Goal: Task Accomplishment & Management: Manage account settings

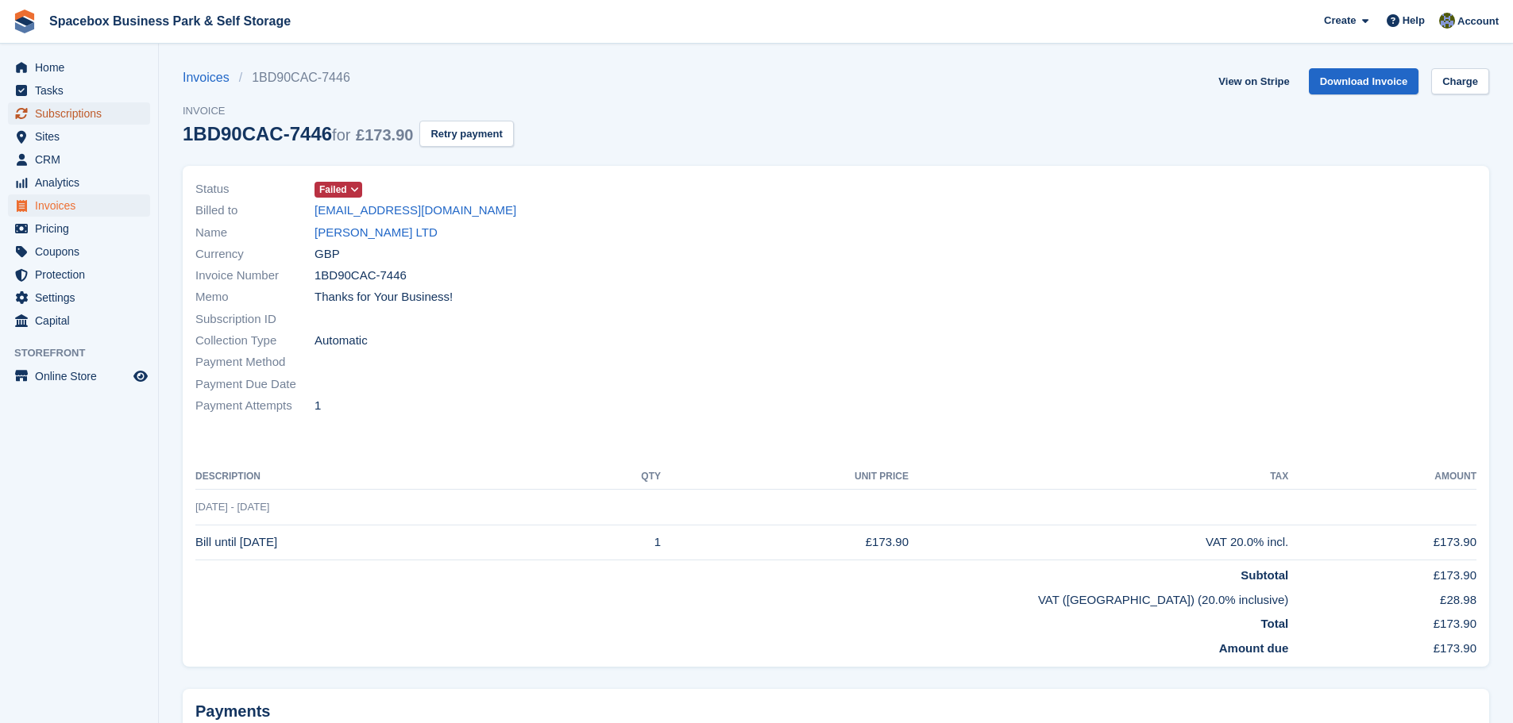
click at [79, 110] on span "Subscriptions" at bounding box center [82, 113] width 95 height 22
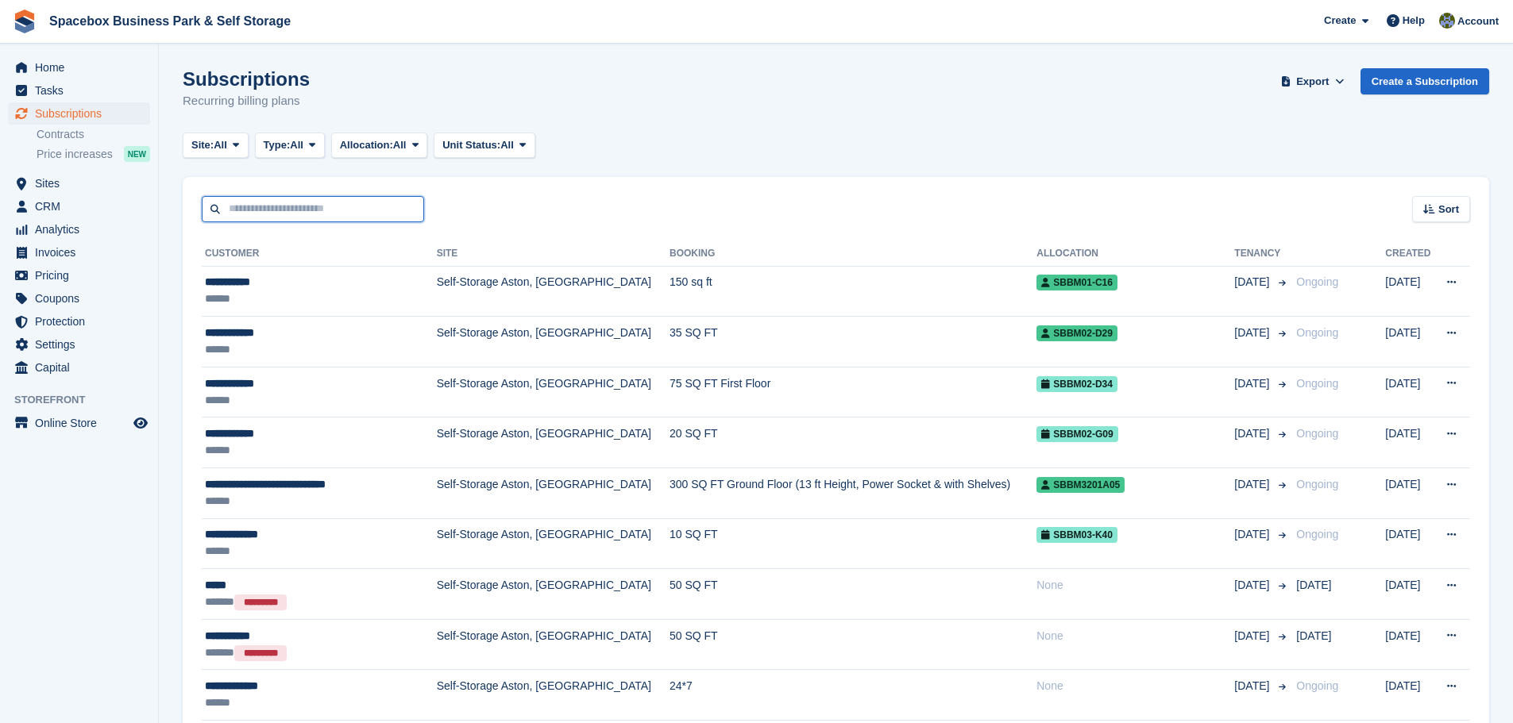
drag, startPoint x: 277, startPoint y: 203, endPoint x: 318, endPoint y: 193, distance: 41.8
click at [277, 203] on input "text" at bounding box center [313, 209] width 222 height 26
type input "******"
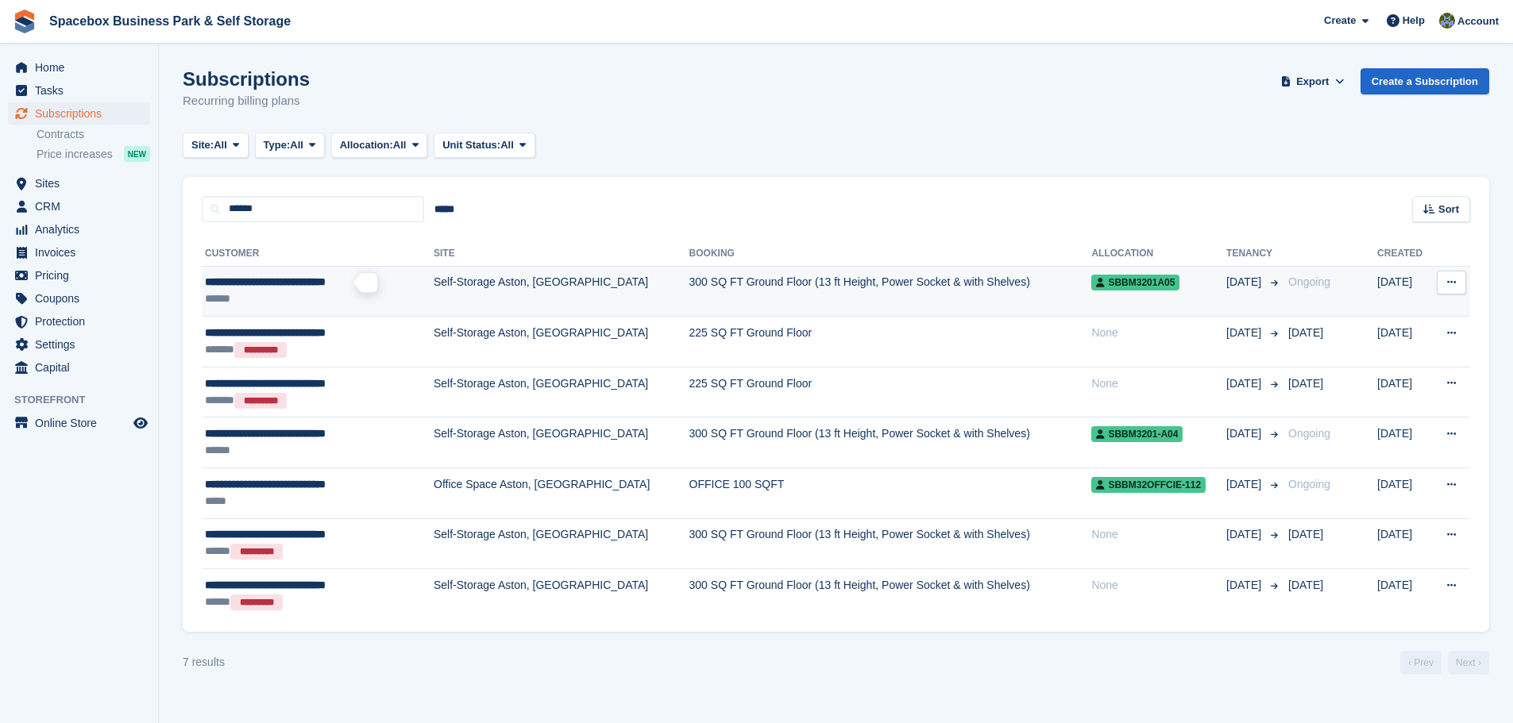
click at [326, 287] on span "**********" at bounding box center [265, 281] width 121 height 11
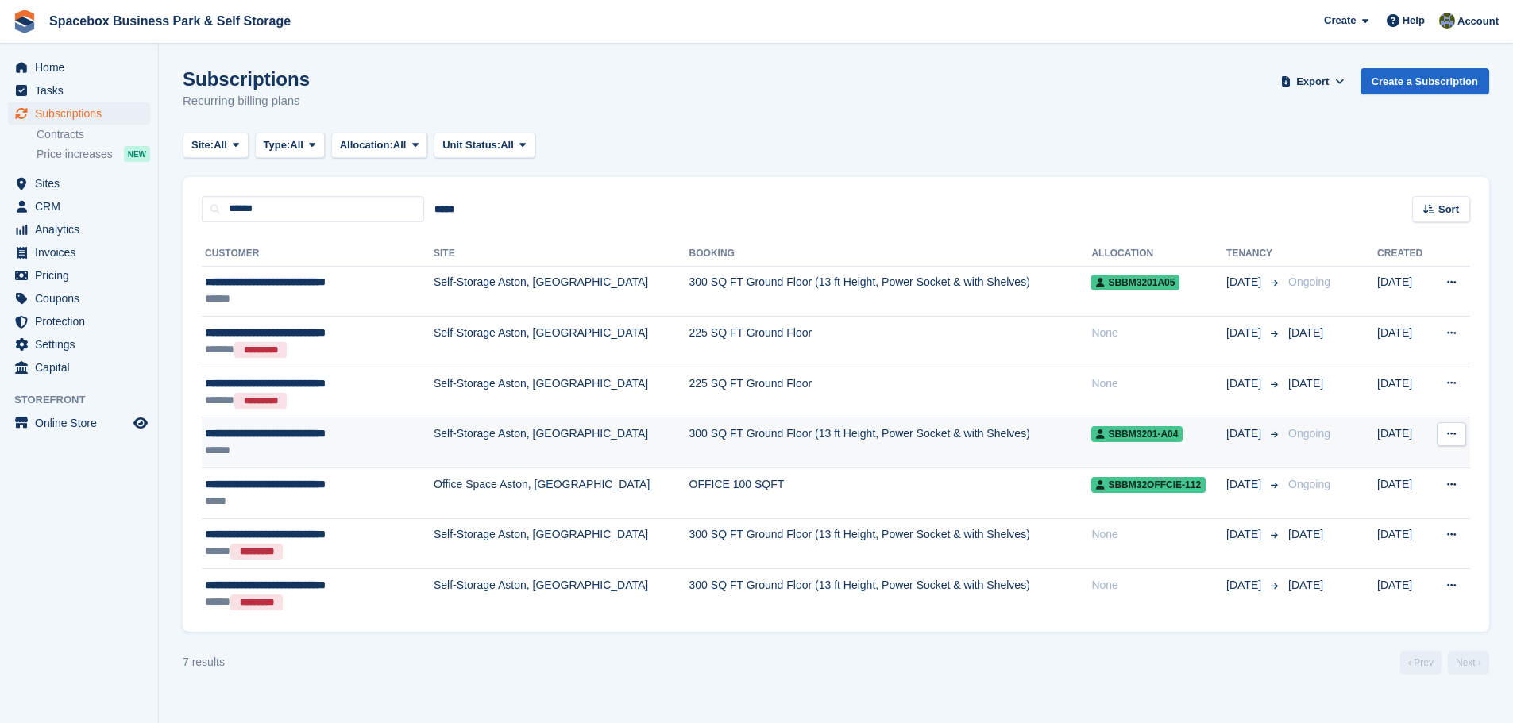
click at [530, 434] on td "Self-Storage Aston, [GEOGRAPHIC_DATA]" at bounding box center [562, 443] width 256 height 51
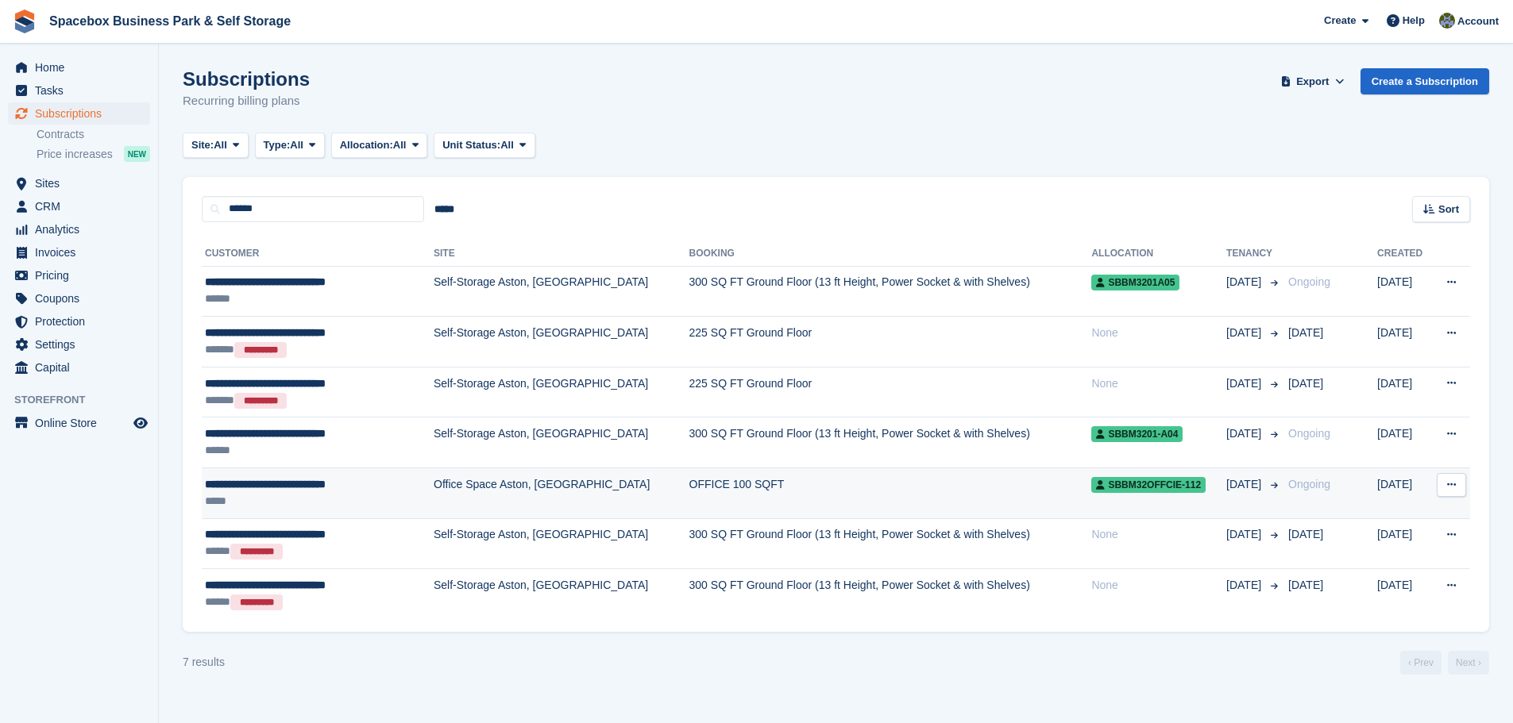
click at [364, 496] on div "*****" at bounding box center [301, 501] width 193 height 17
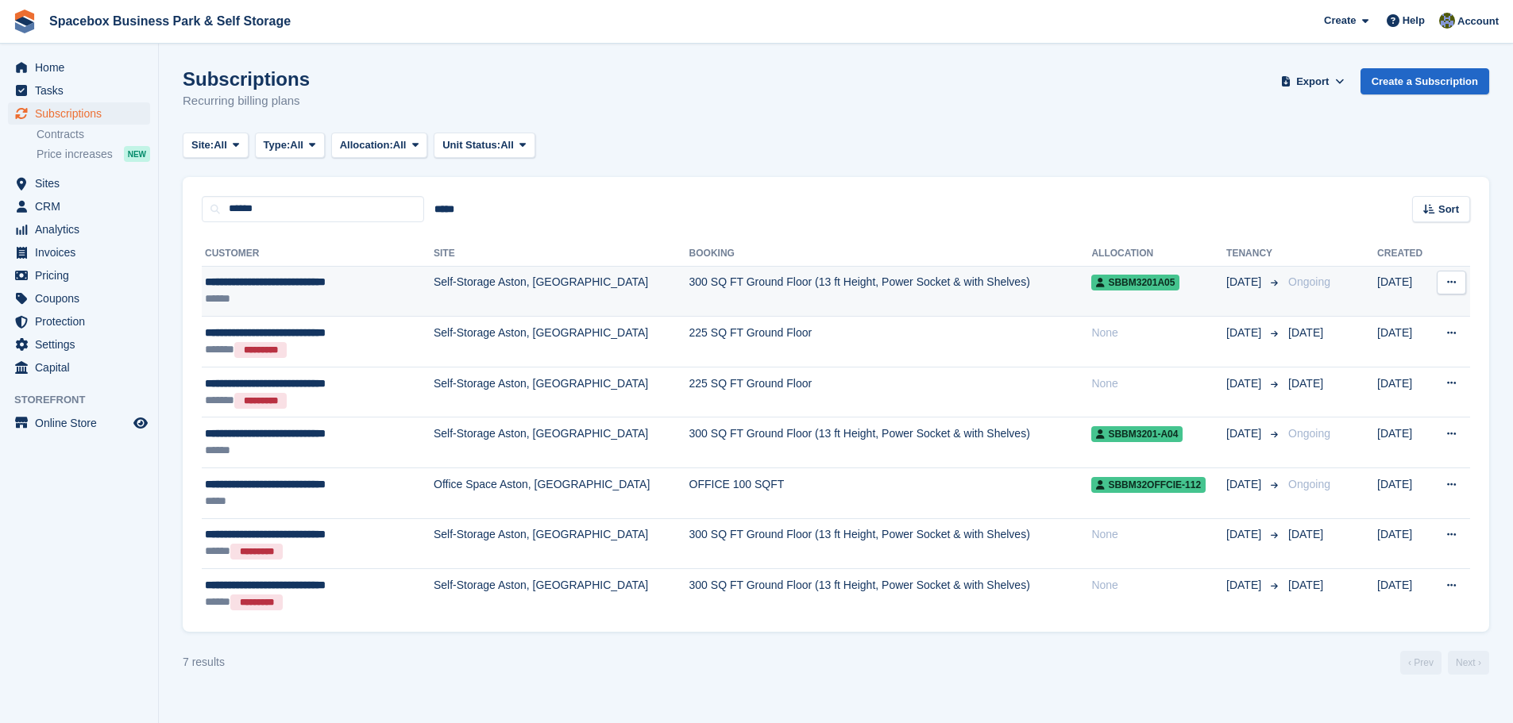
click at [553, 285] on td "Self-Storage Aston, [GEOGRAPHIC_DATA]" at bounding box center [562, 291] width 256 height 51
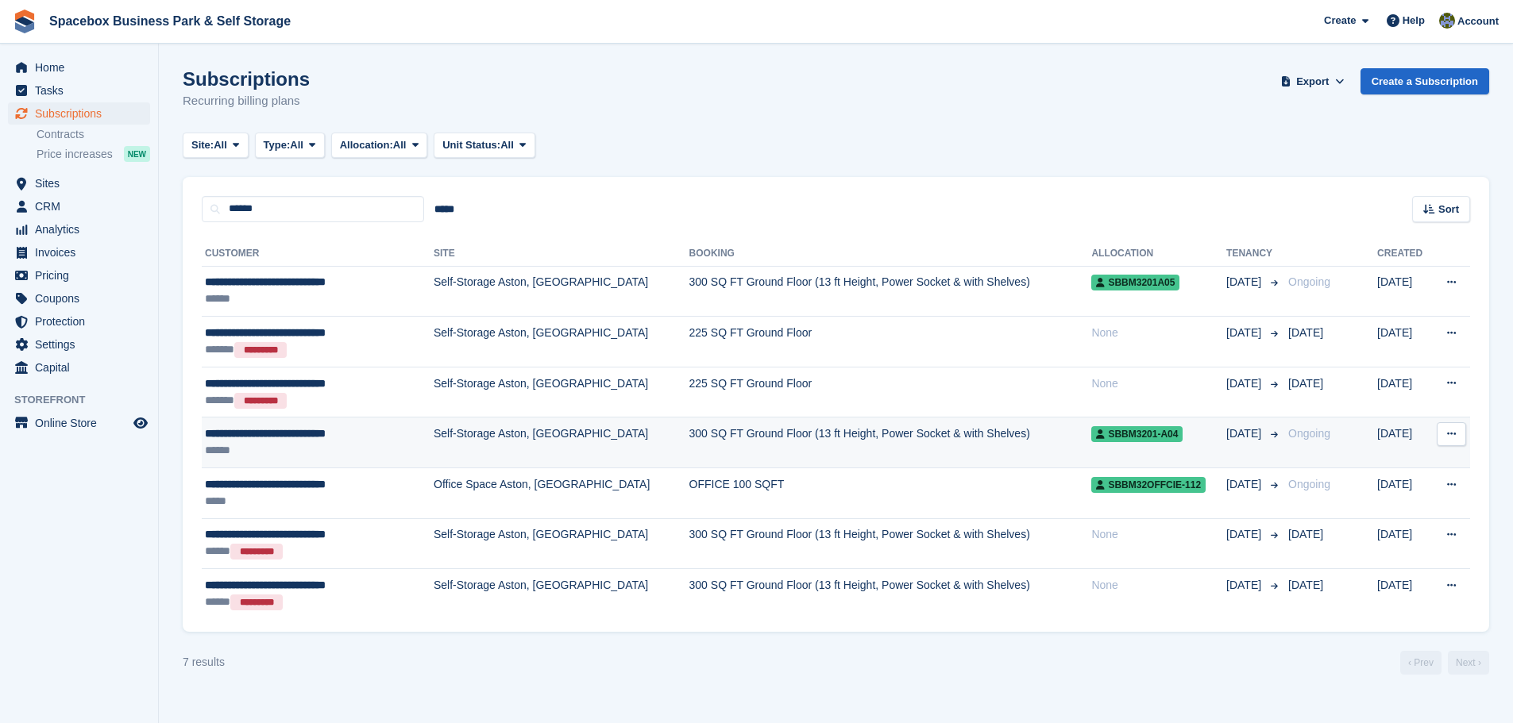
click at [689, 444] on td "300 SQ FT Ground Floor (13 ft Height, Power Socket & with Shelves)" at bounding box center [890, 443] width 403 height 51
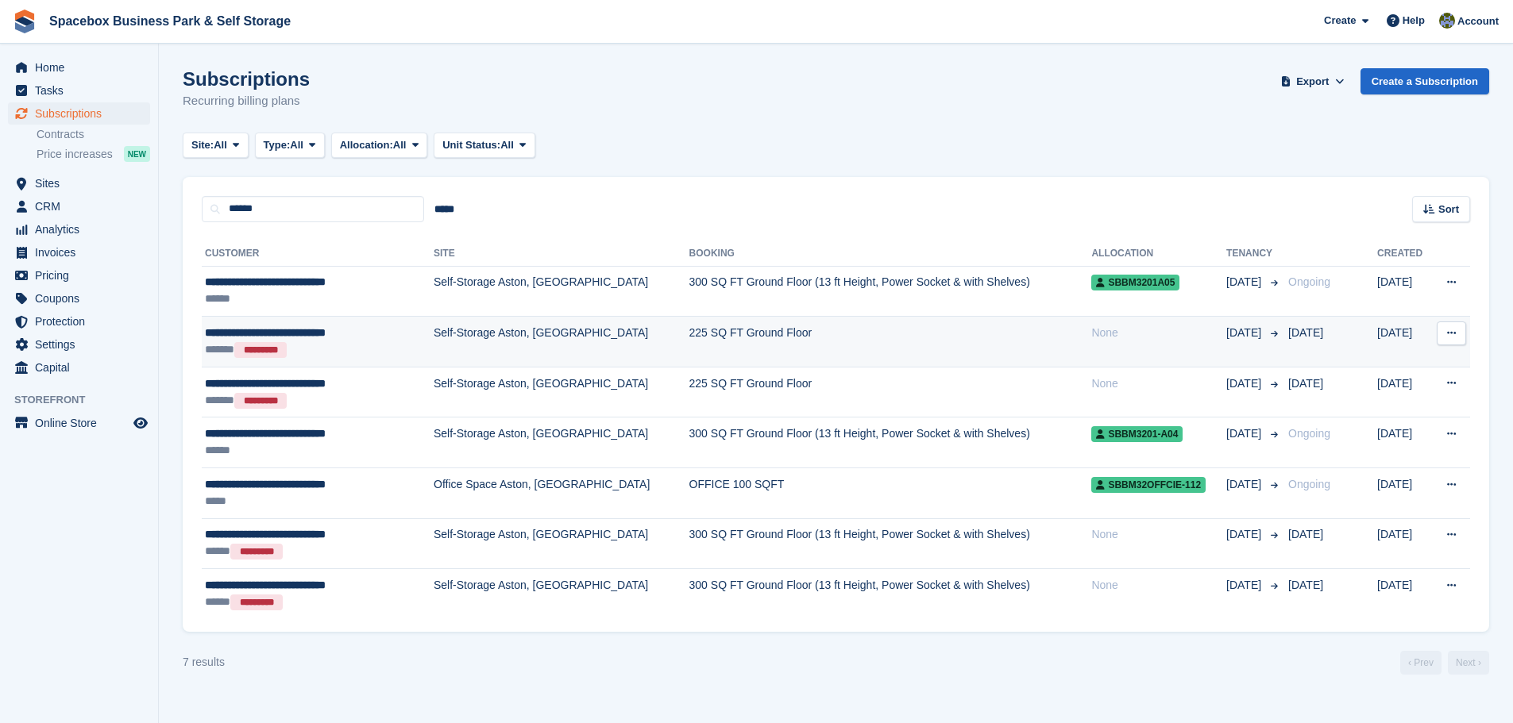
click at [434, 359] on td "Self-Storage Aston, [GEOGRAPHIC_DATA]" at bounding box center [562, 342] width 256 height 51
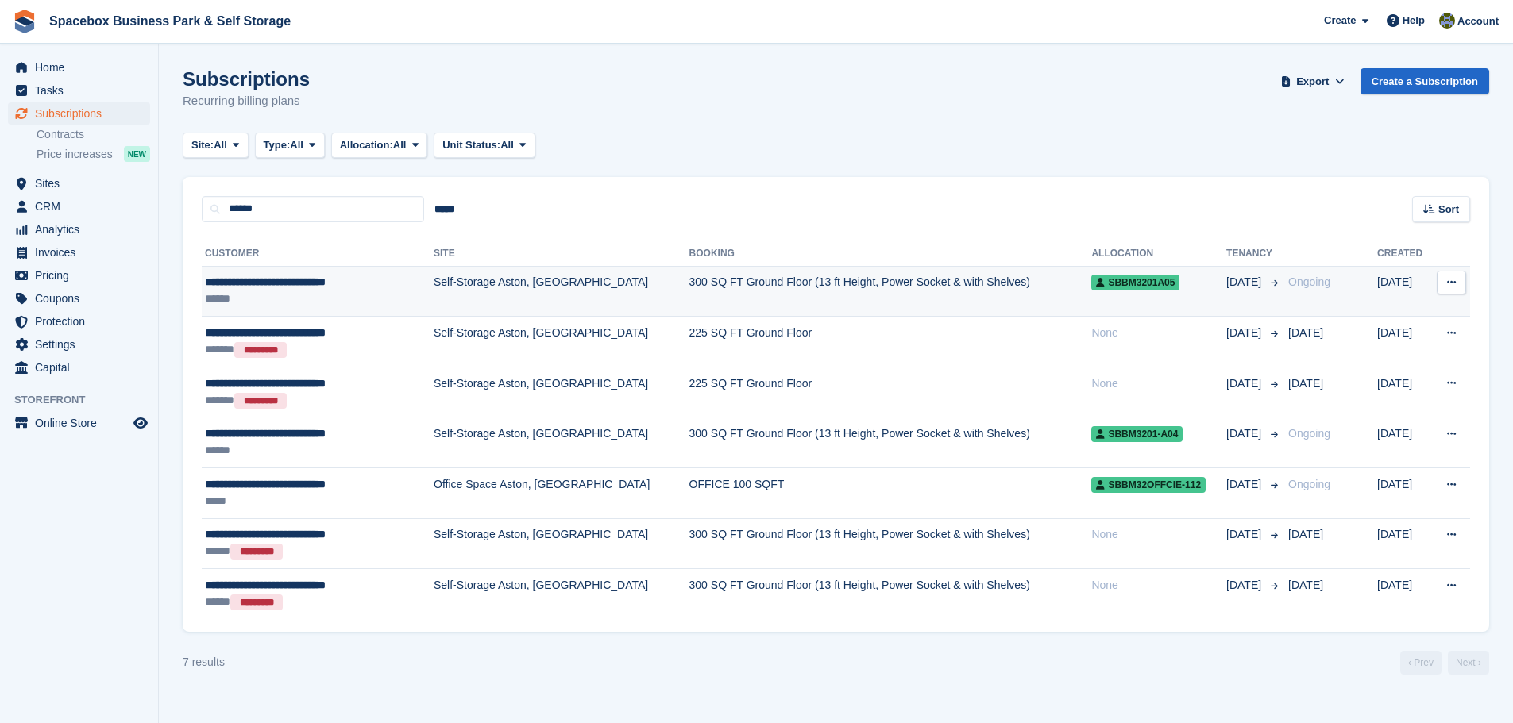
click at [893, 295] on td "300 SQ FT Ground Floor (13 ft Height, Power Socket & with Shelves)" at bounding box center [890, 291] width 403 height 51
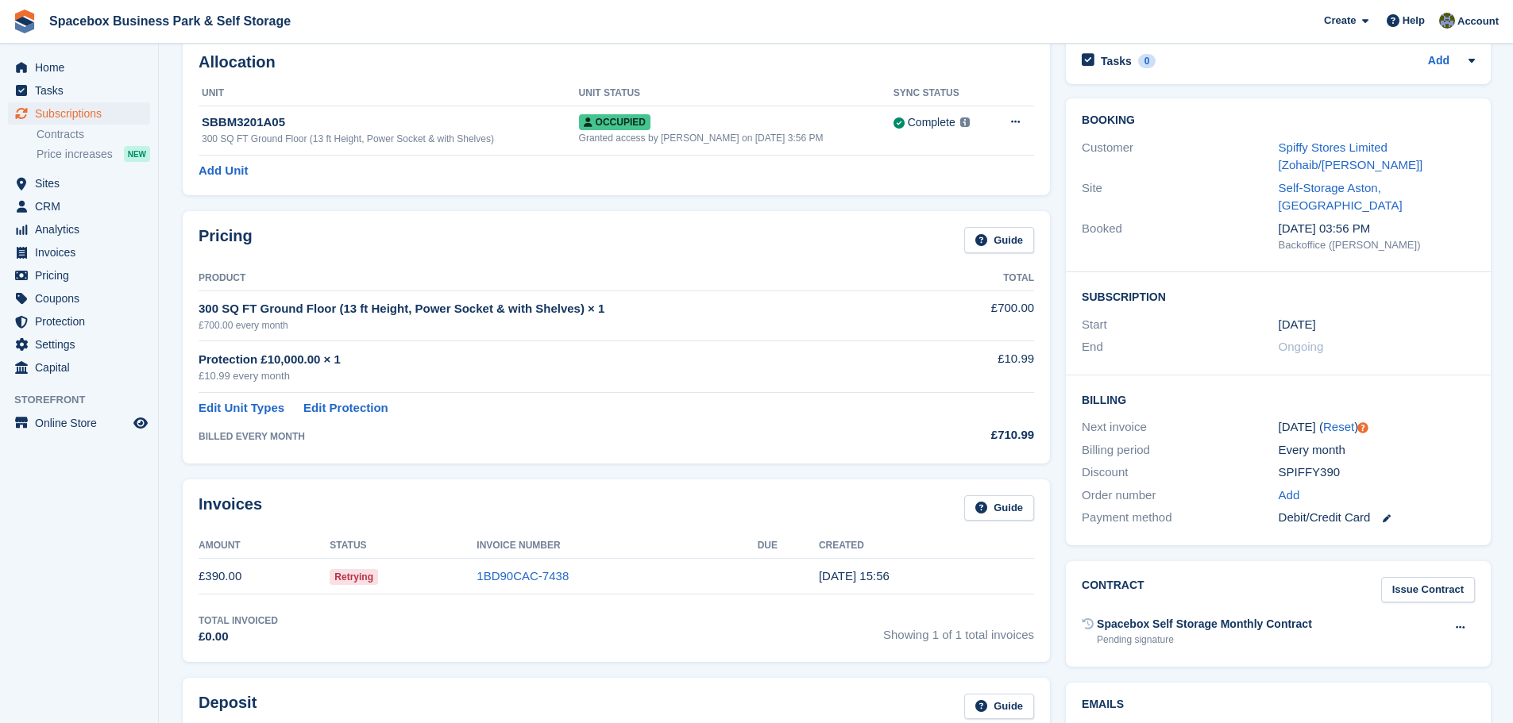
scroll to position [79, 0]
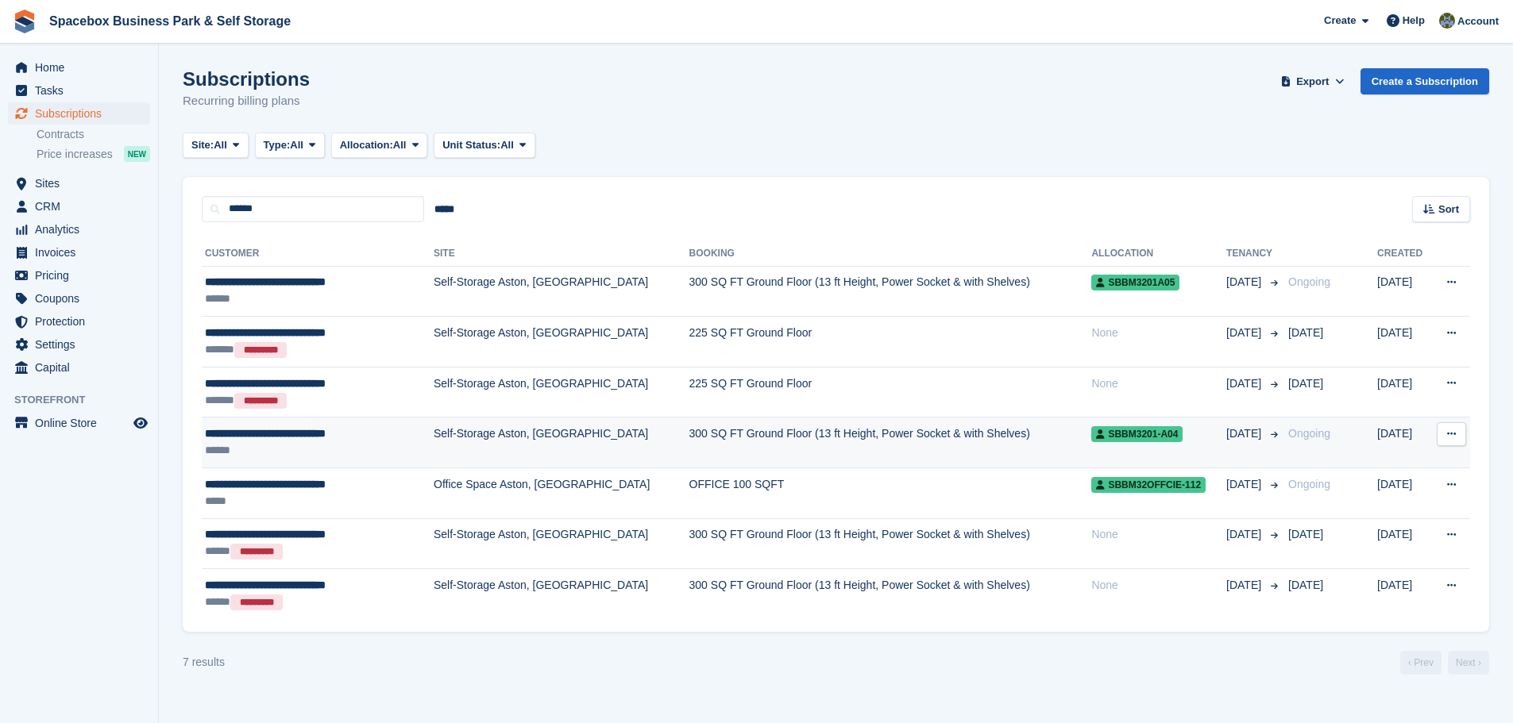
click at [689, 433] on td "300 SQ FT Ground Floor (13 ft Height, Power Socket & with Shelves)" at bounding box center [890, 443] width 403 height 51
click at [689, 450] on td "300 SQ FT Ground Floor (13 ft Height, Power Socket & with Shelves)" at bounding box center [890, 443] width 403 height 51
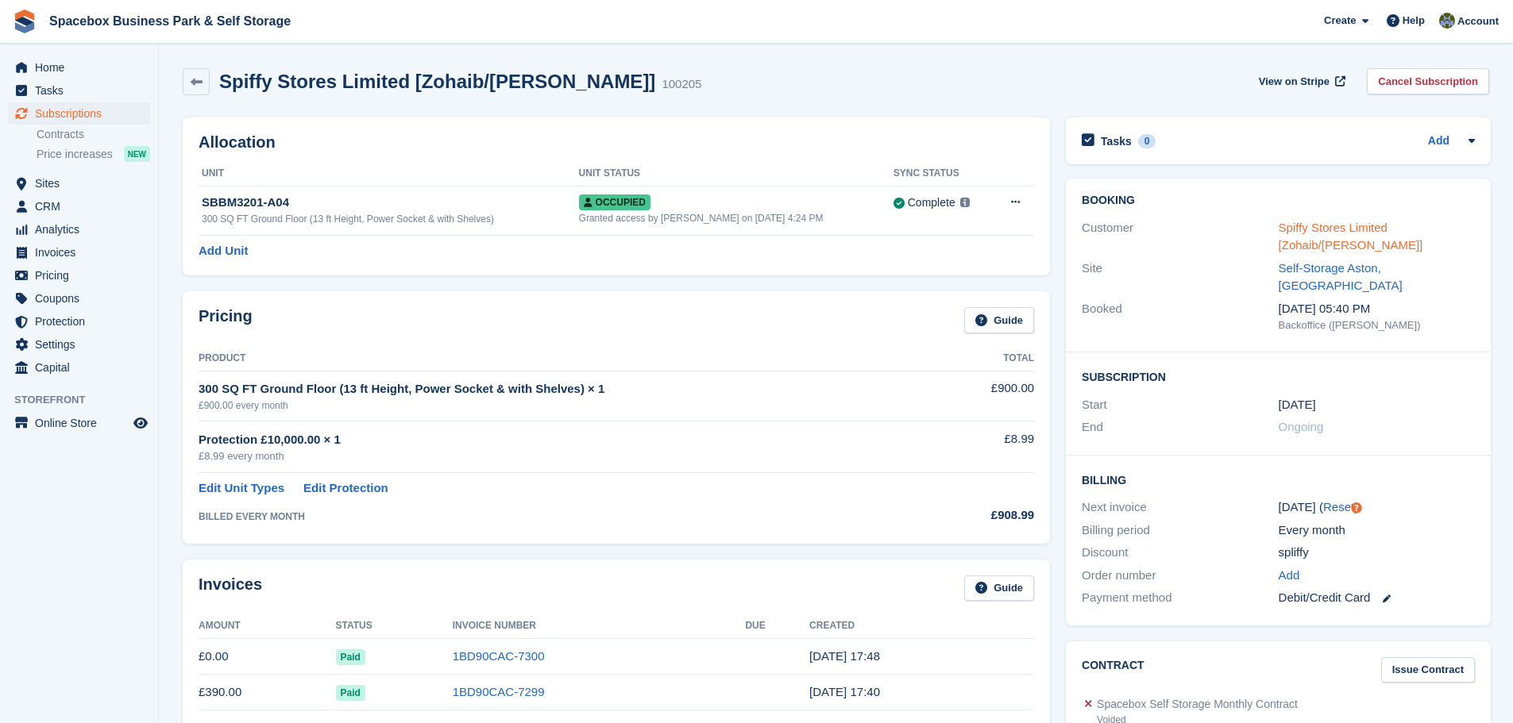
click at [1283, 227] on link "Spiffy Stores Limited [Zohaib/izram shah]" at bounding box center [1350, 237] width 145 height 32
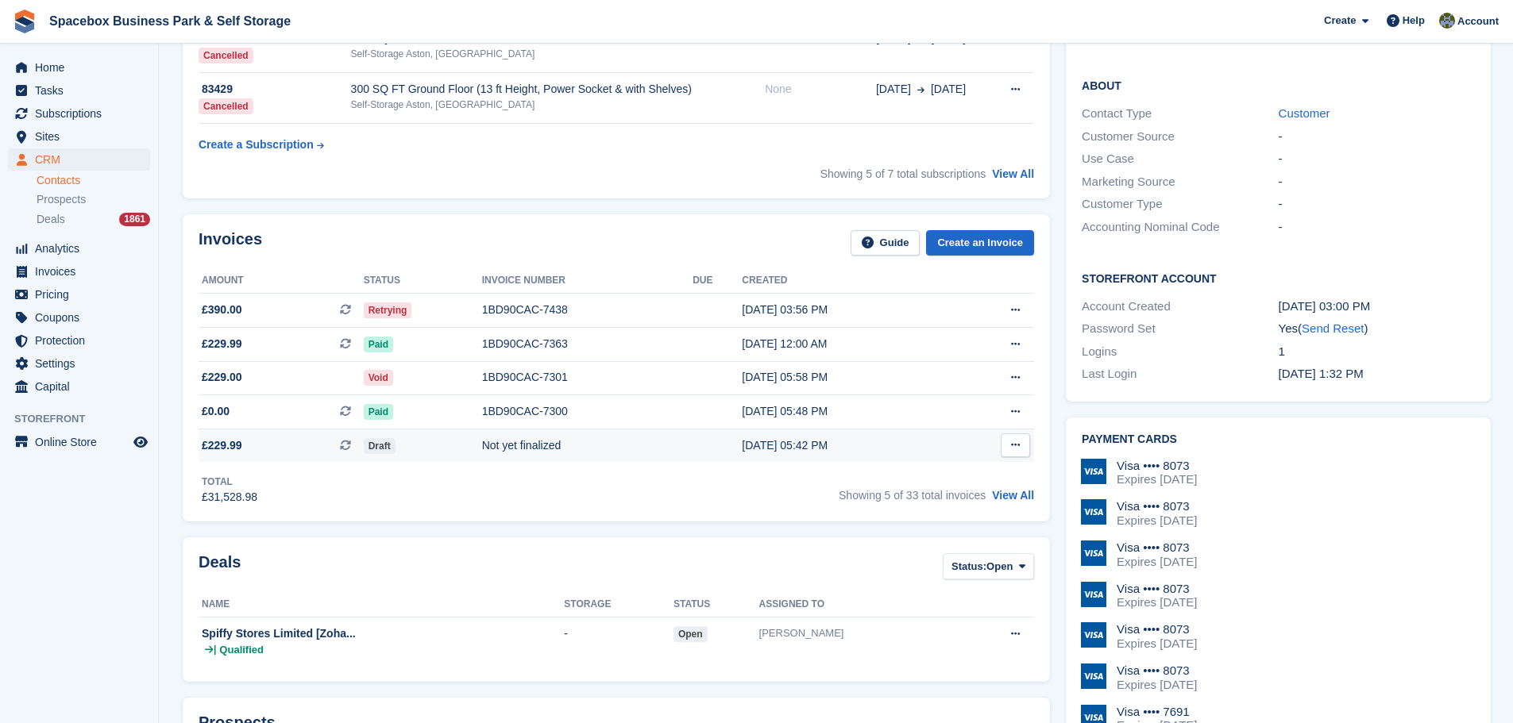
scroll to position [318, 0]
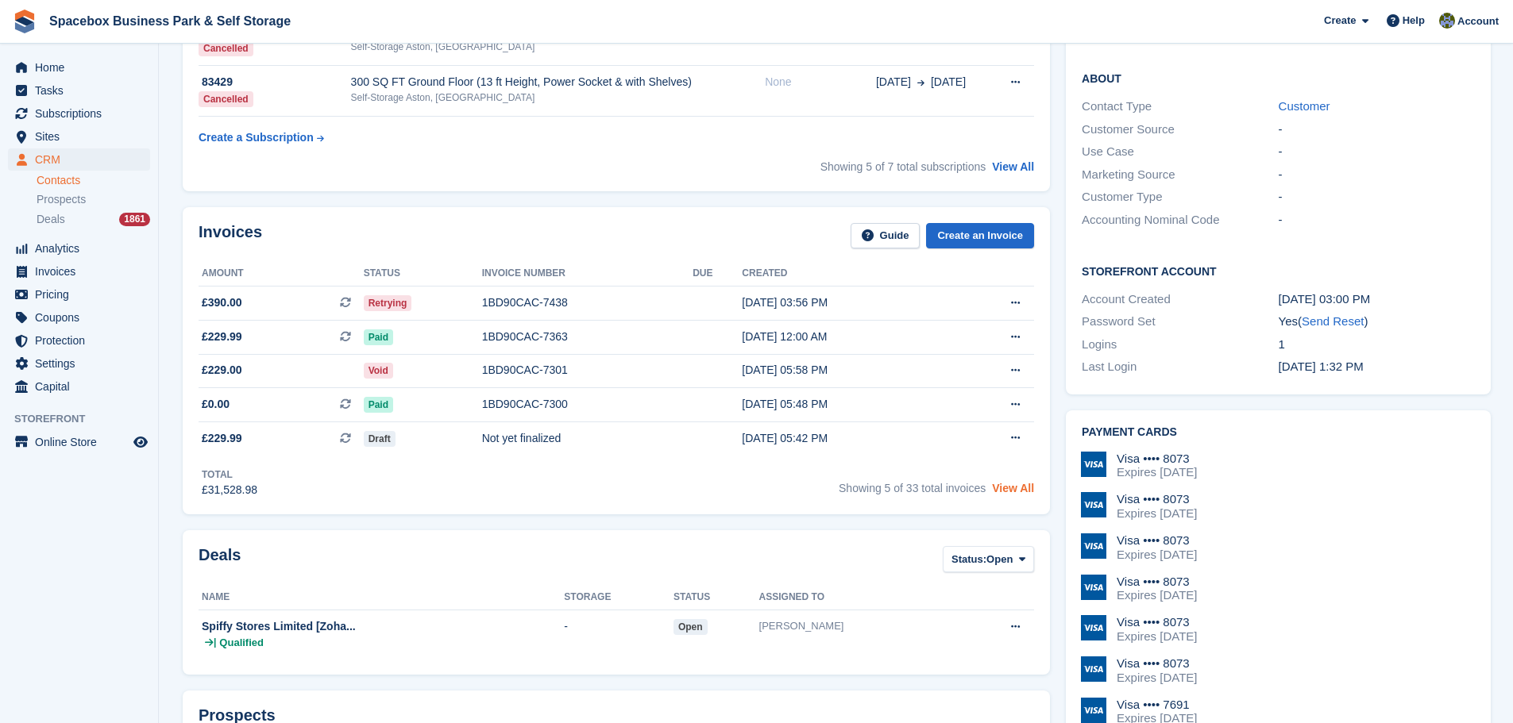
click at [1028, 491] on link "View All" at bounding box center [1013, 488] width 42 height 13
click at [1011, 484] on link "View All" at bounding box center [1013, 488] width 42 height 13
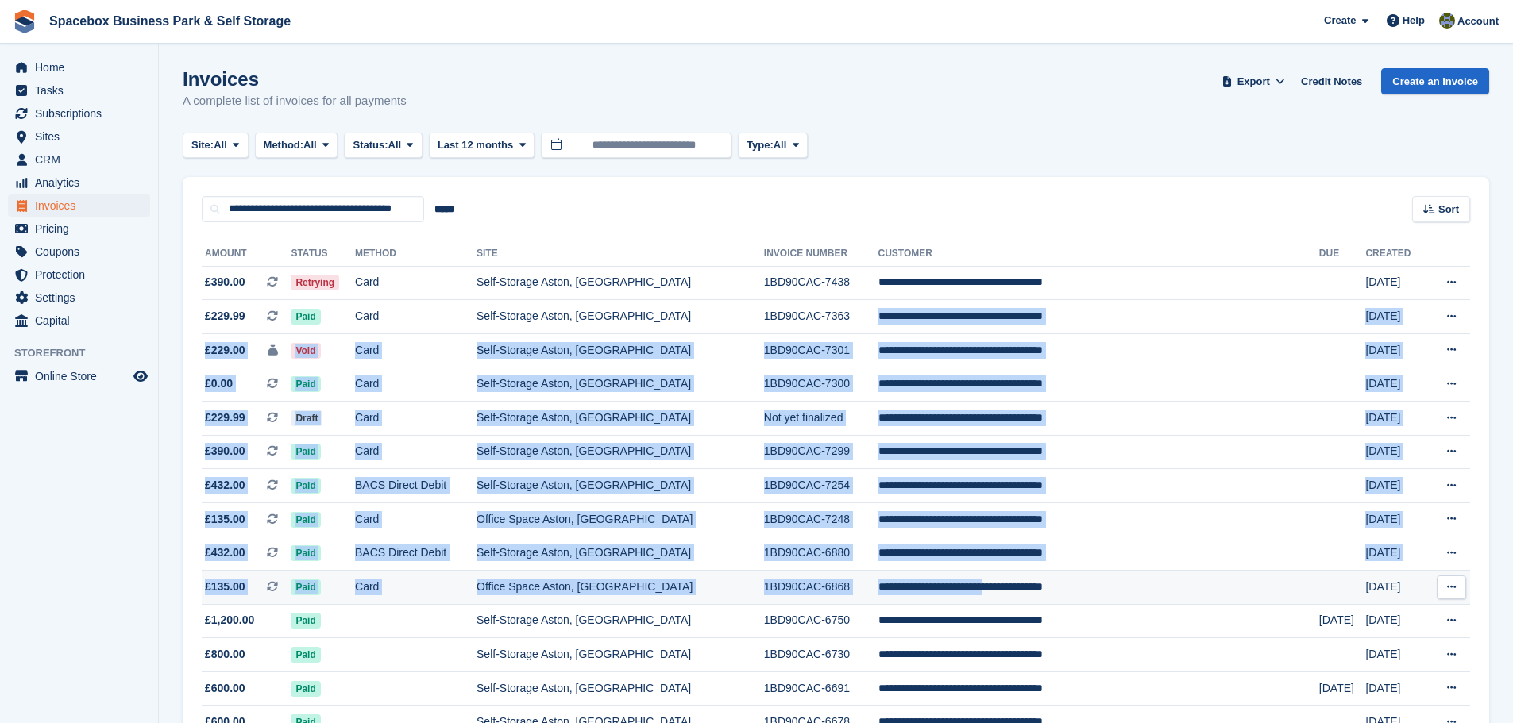
drag, startPoint x: 4, startPoint y: 301, endPoint x: 1054, endPoint y: 604, distance: 1092.5
click at [58, 114] on span "Subscriptions" at bounding box center [82, 113] width 95 height 22
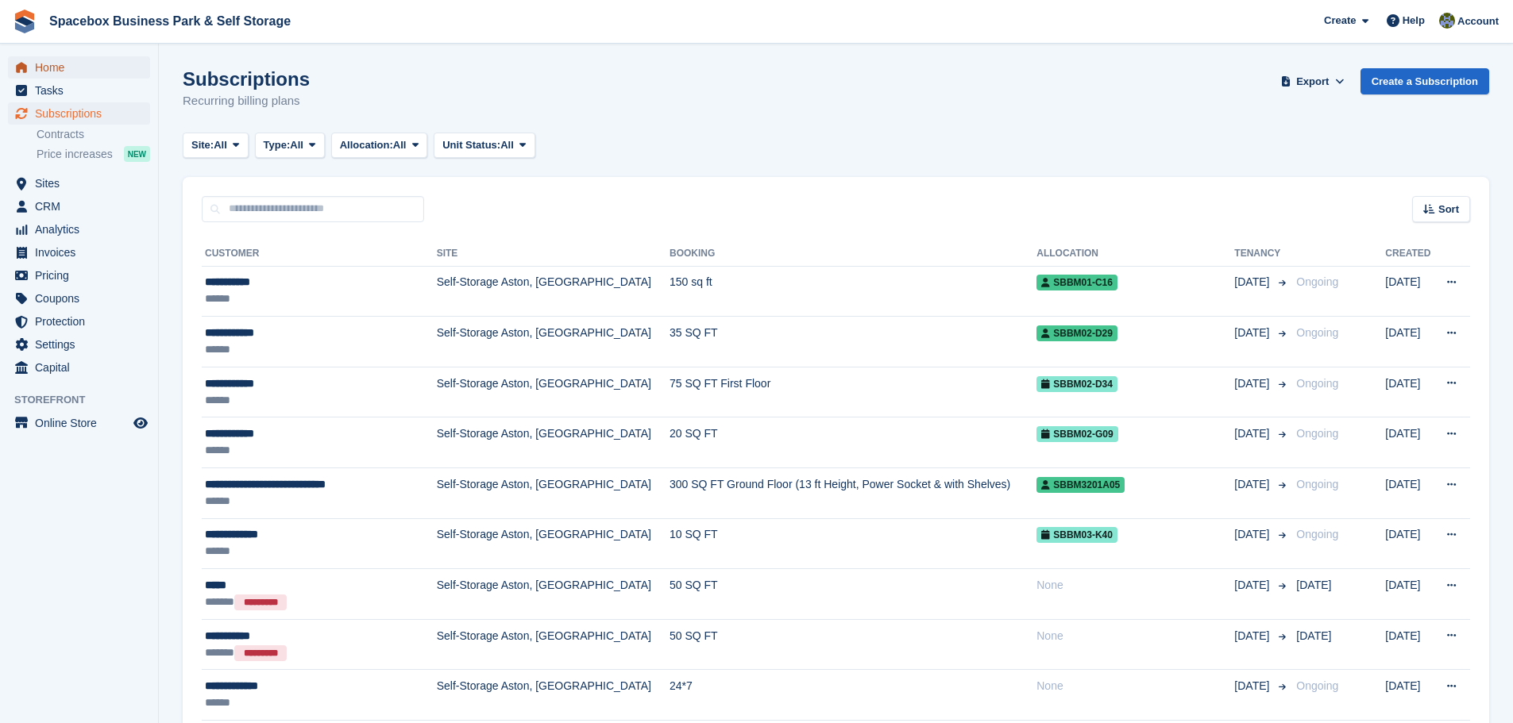
click at [101, 63] on span "Home" at bounding box center [82, 67] width 95 height 22
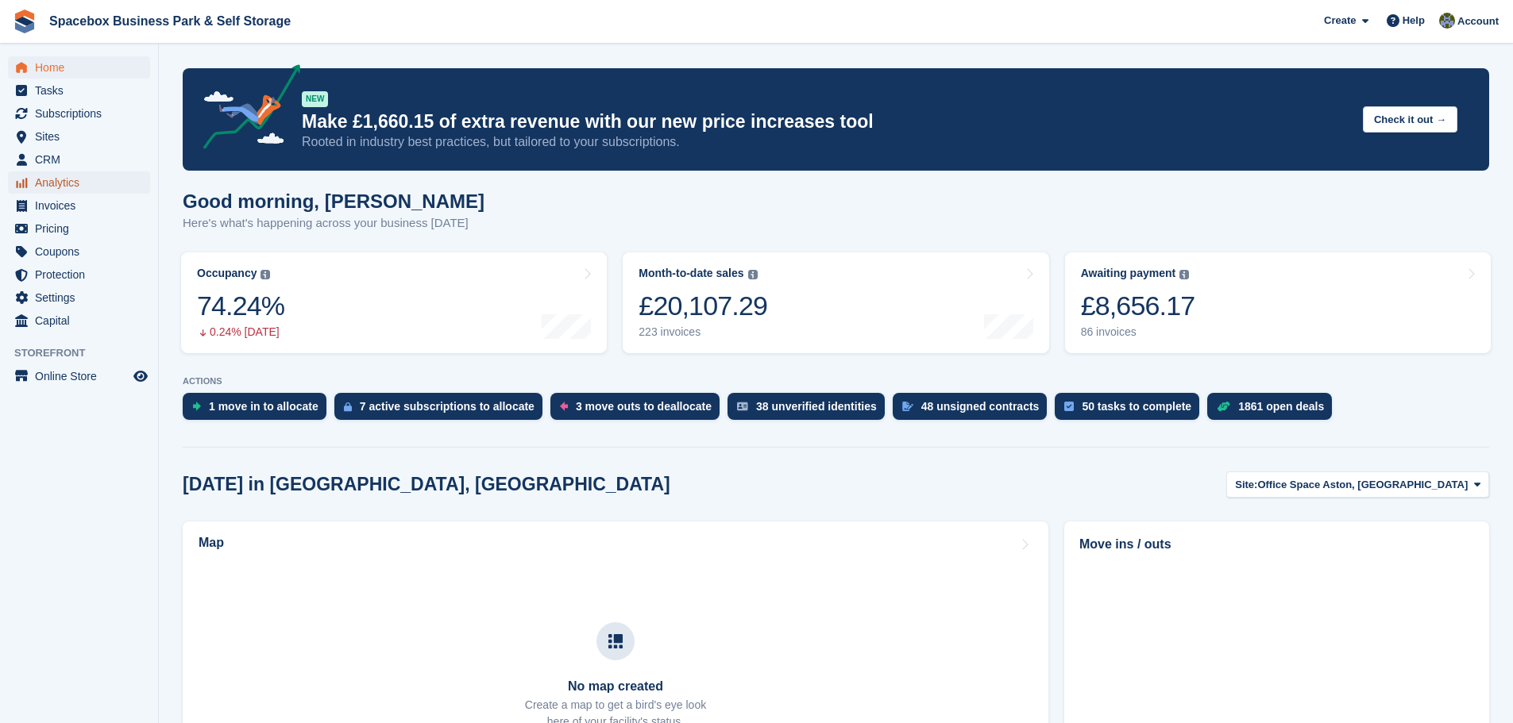
click at [83, 184] on span "Analytics" at bounding box center [82, 183] width 95 height 22
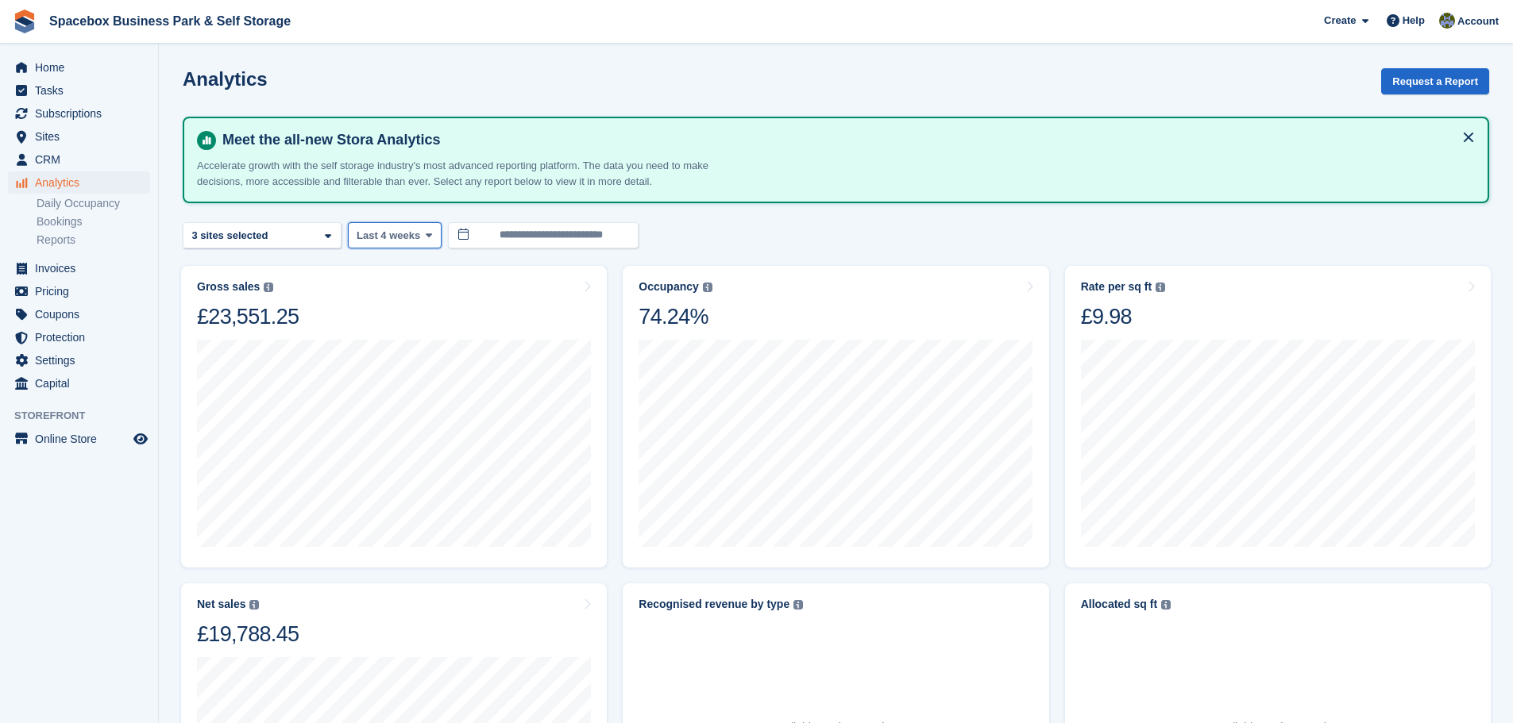
click at [413, 239] on span "Last 4 weeks" at bounding box center [389, 236] width 64 height 16
click at [298, 238] on div "Office Space Aston, [GEOGRAPHIC_DATA] 2 sites selected 3 sites selected" at bounding box center [262, 235] width 159 height 26
click at [501, 234] on input "**********" at bounding box center [543, 235] width 191 height 26
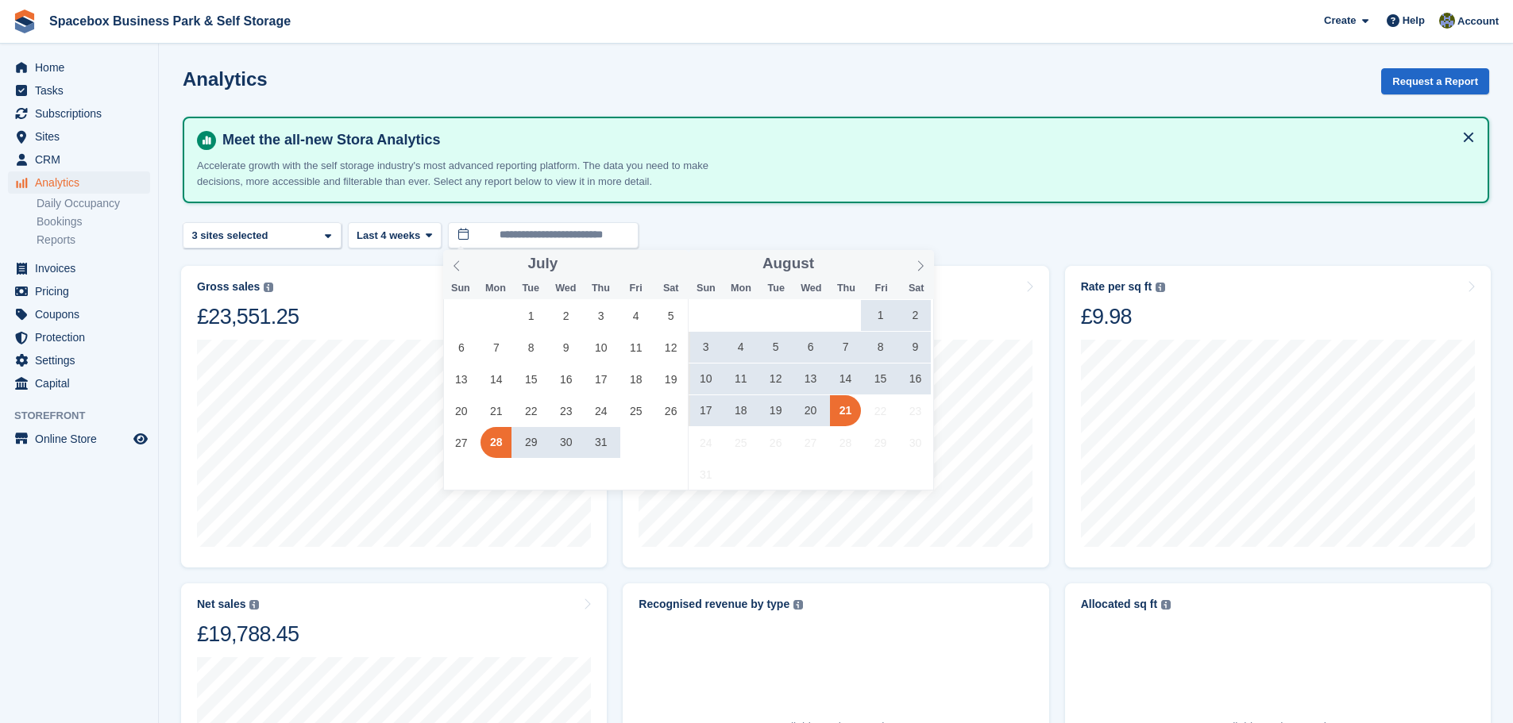
click at [874, 314] on span "1" at bounding box center [880, 315] width 31 height 31
click at [840, 424] on span "21" at bounding box center [845, 410] width 31 height 31
type input "**********"
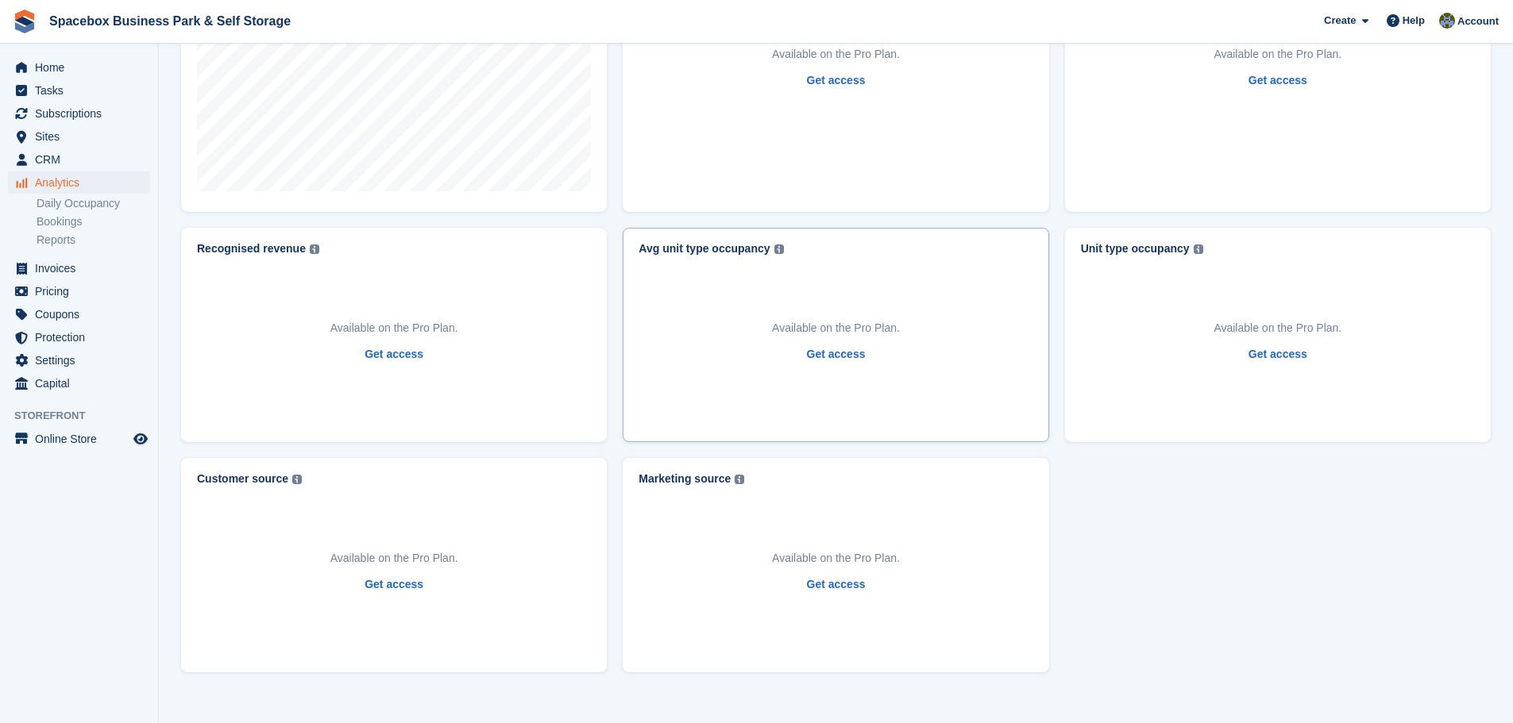
scroll to position [692, 0]
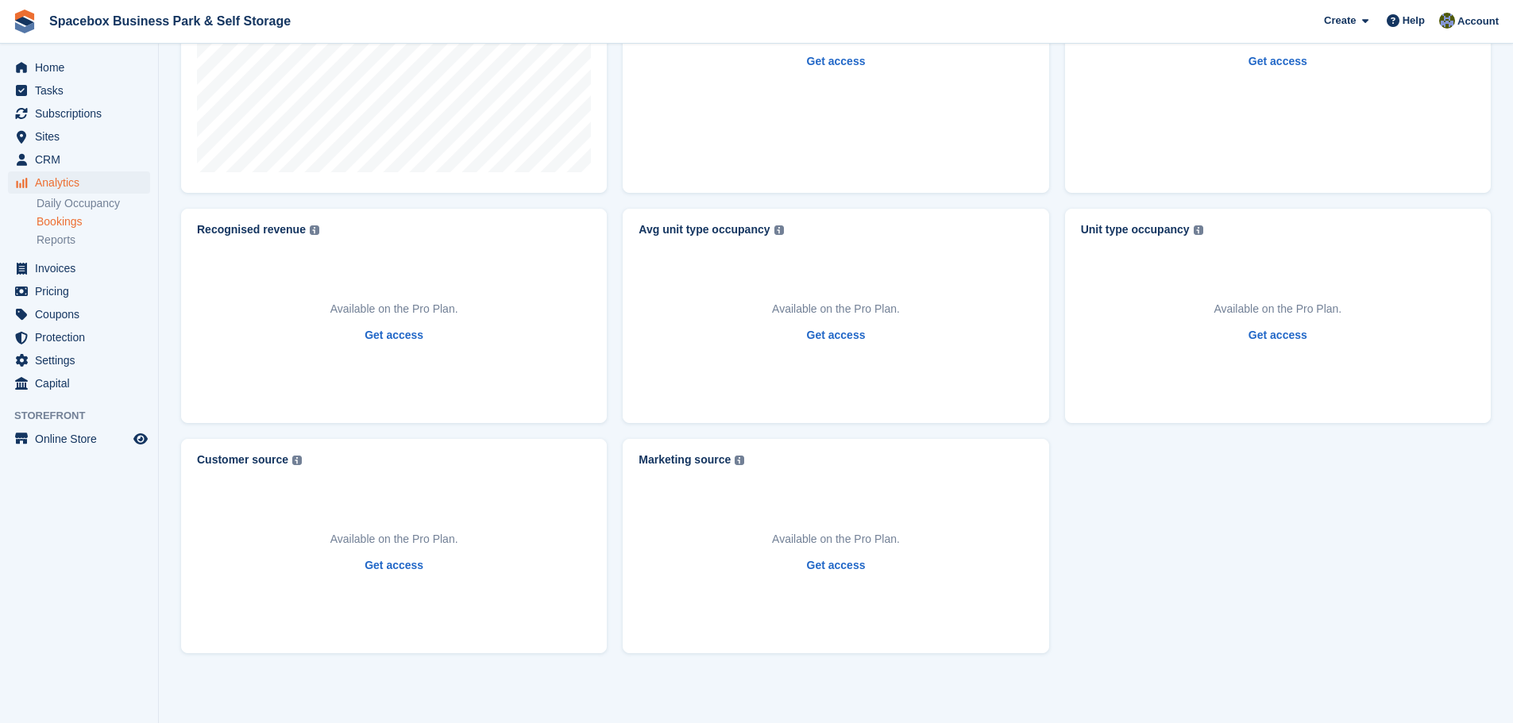
click at [91, 218] on link "Bookings" at bounding box center [94, 221] width 114 height 15
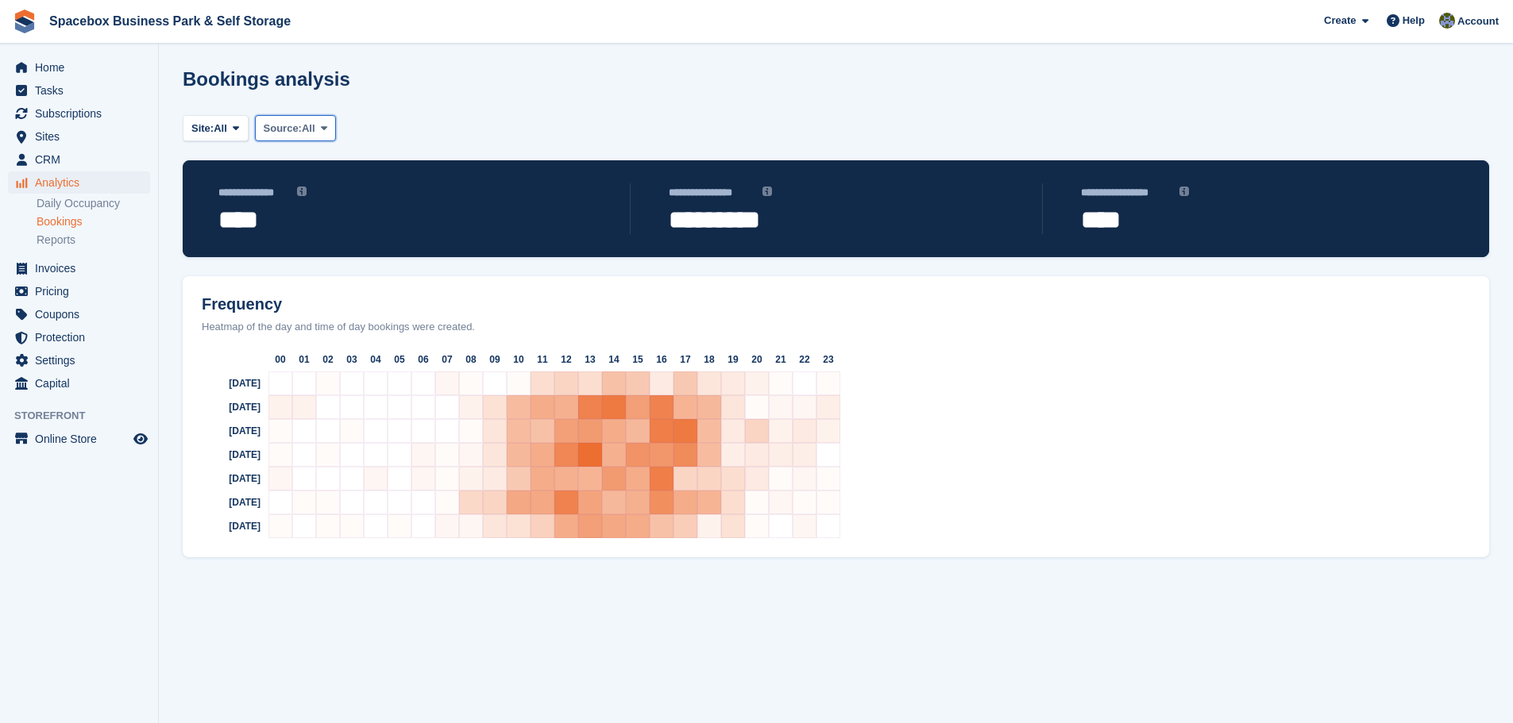
click at [298, 124] on span "Source:" at bounding box center [283, 129] width 38 height 16
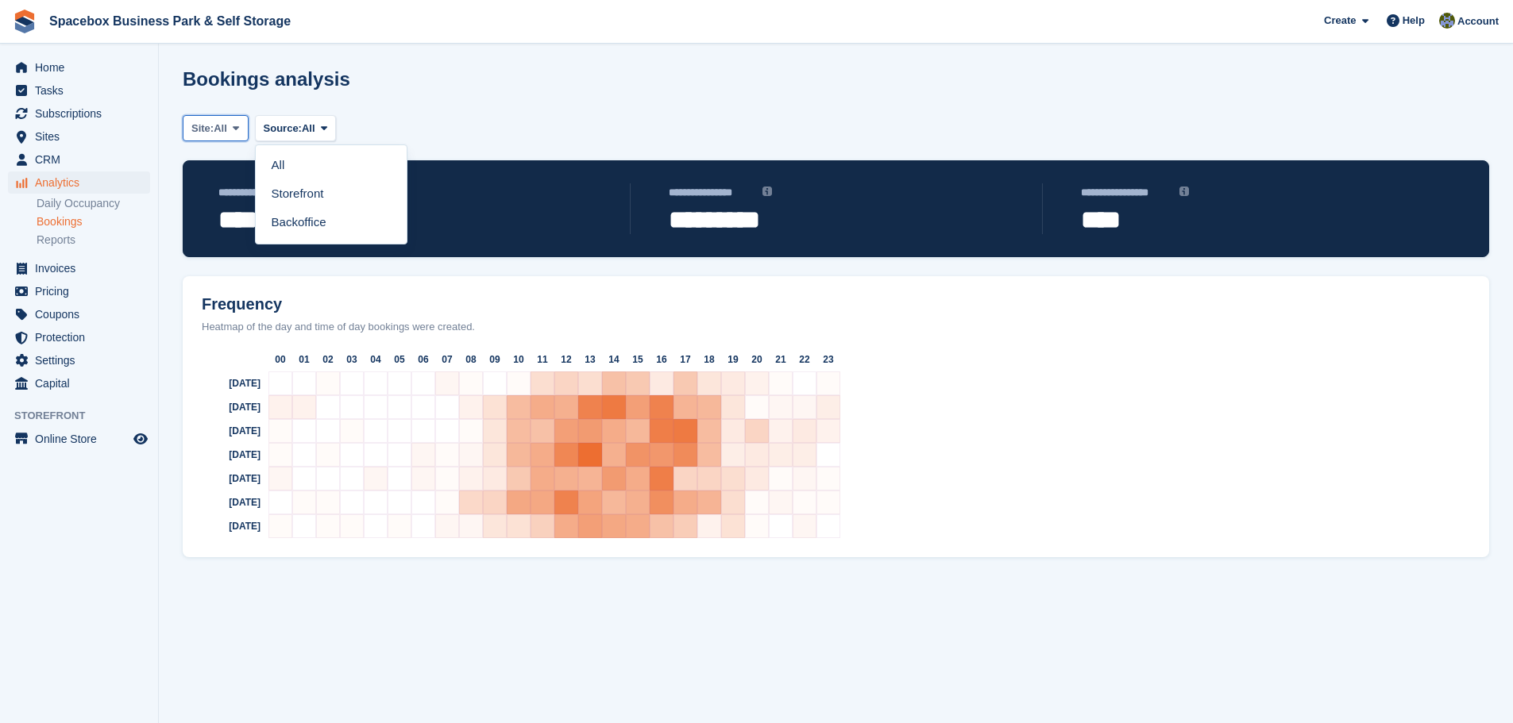
click at [230, 130] on button "Site: All" at bounding box center [216, 128] width 66 height 26
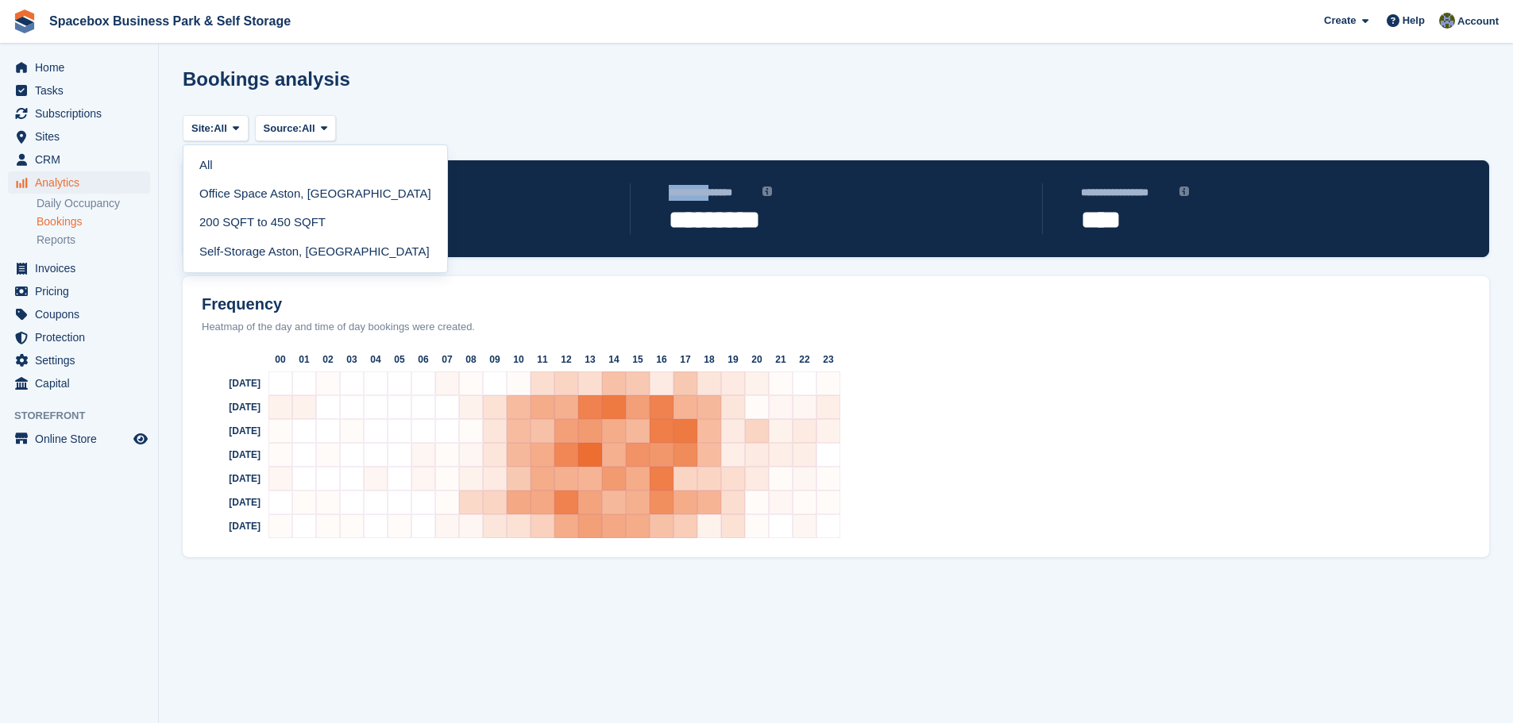
drag, startPoint x: 723, startPoint y: 158, endPoint x: 768, endPoint y: 198, distance: 60.2
click at [740, 176] on section "**********" at bounding box center [836, 361] width 1354 height 723
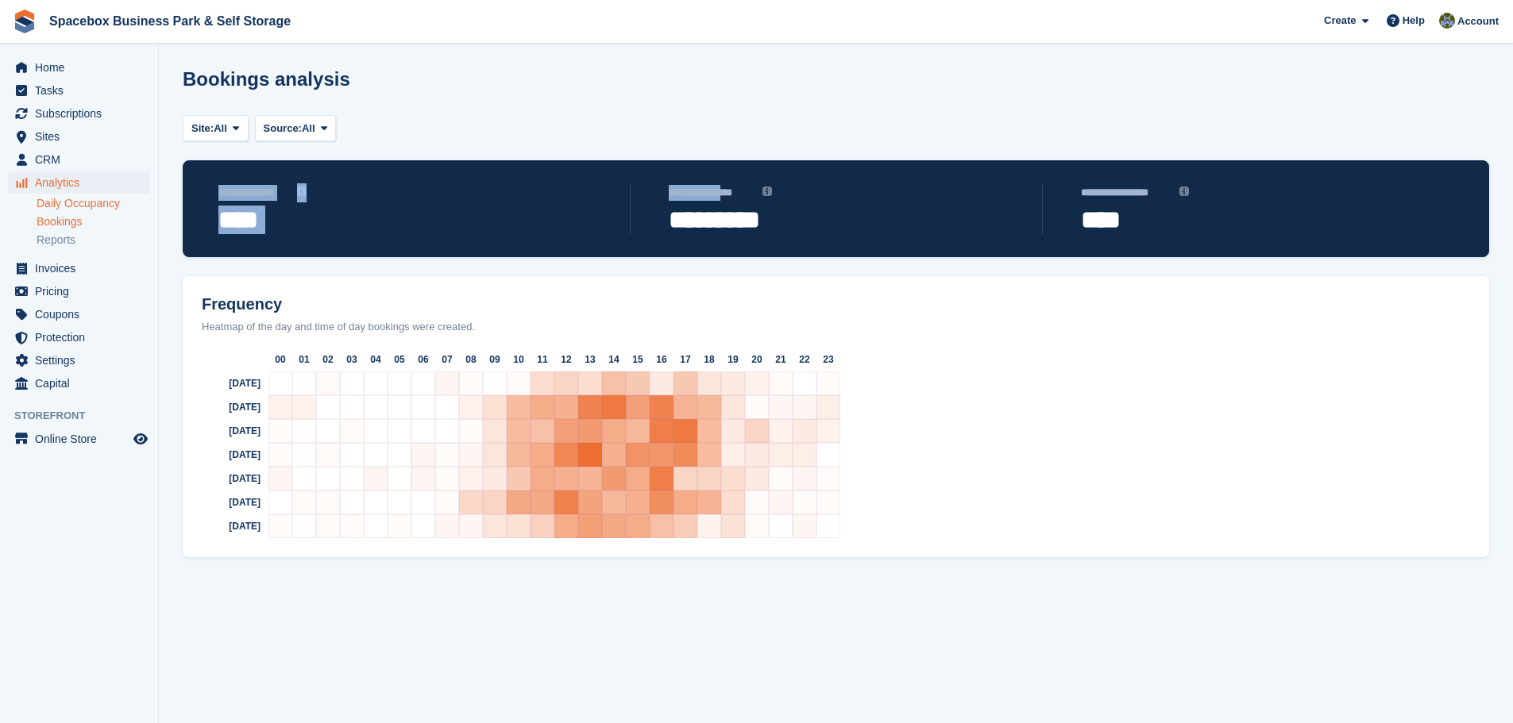
click at [91, 206] on link "Daily Occupancy" at bounding box center [94, 203] width 114 height 15
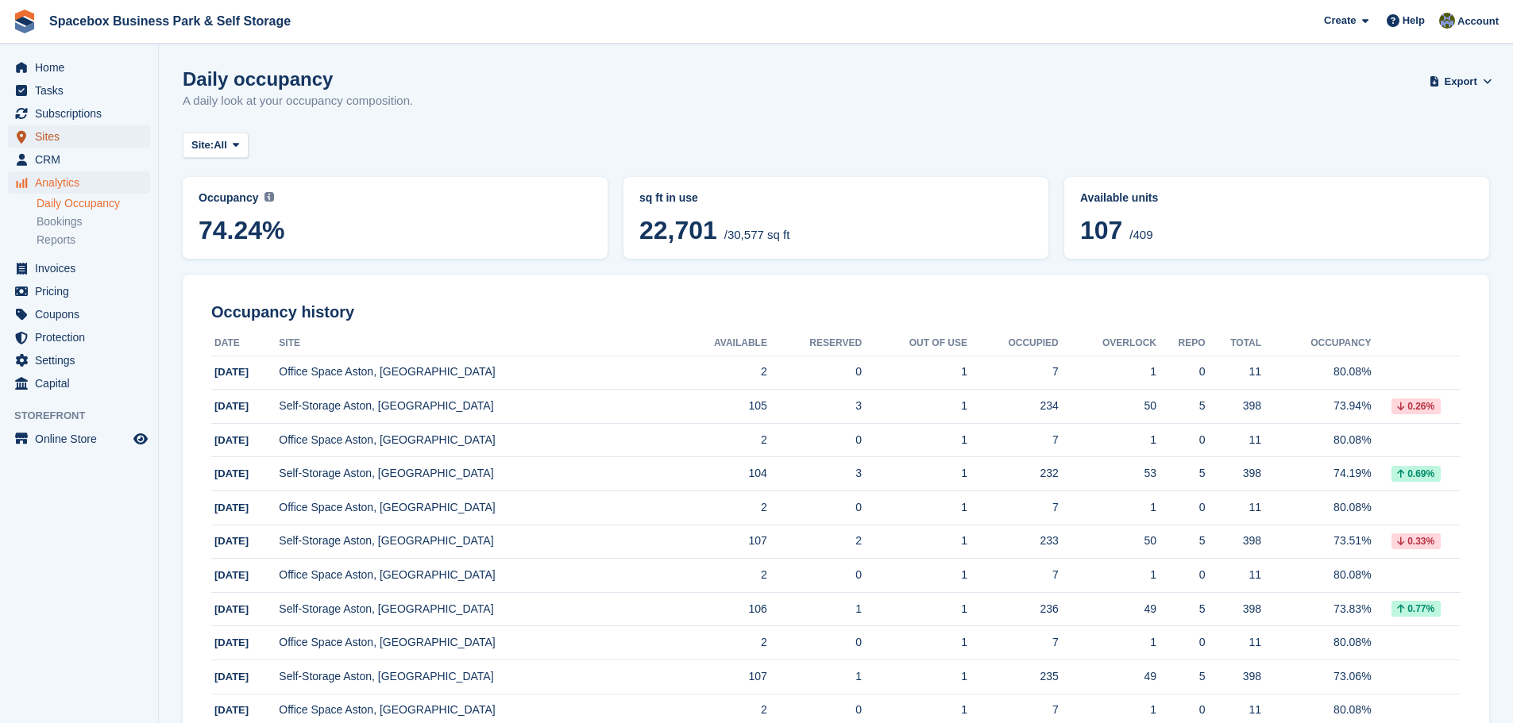
click at [81, 138] on span "Sites" at bounding box center [82, 136] width 95 height 22
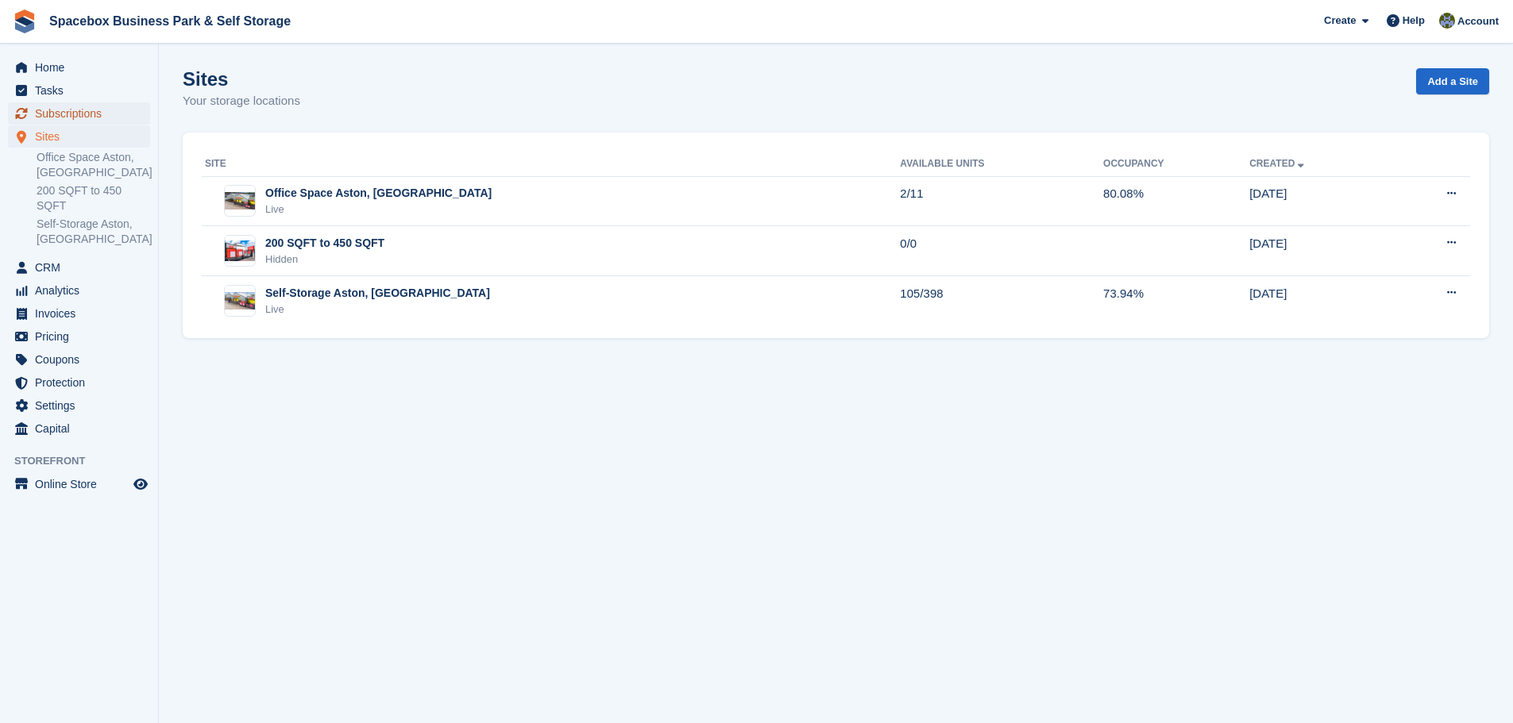
click at [87, 109] on span "Subscriptions" at bounding box center [82, 113] width 95 height 22
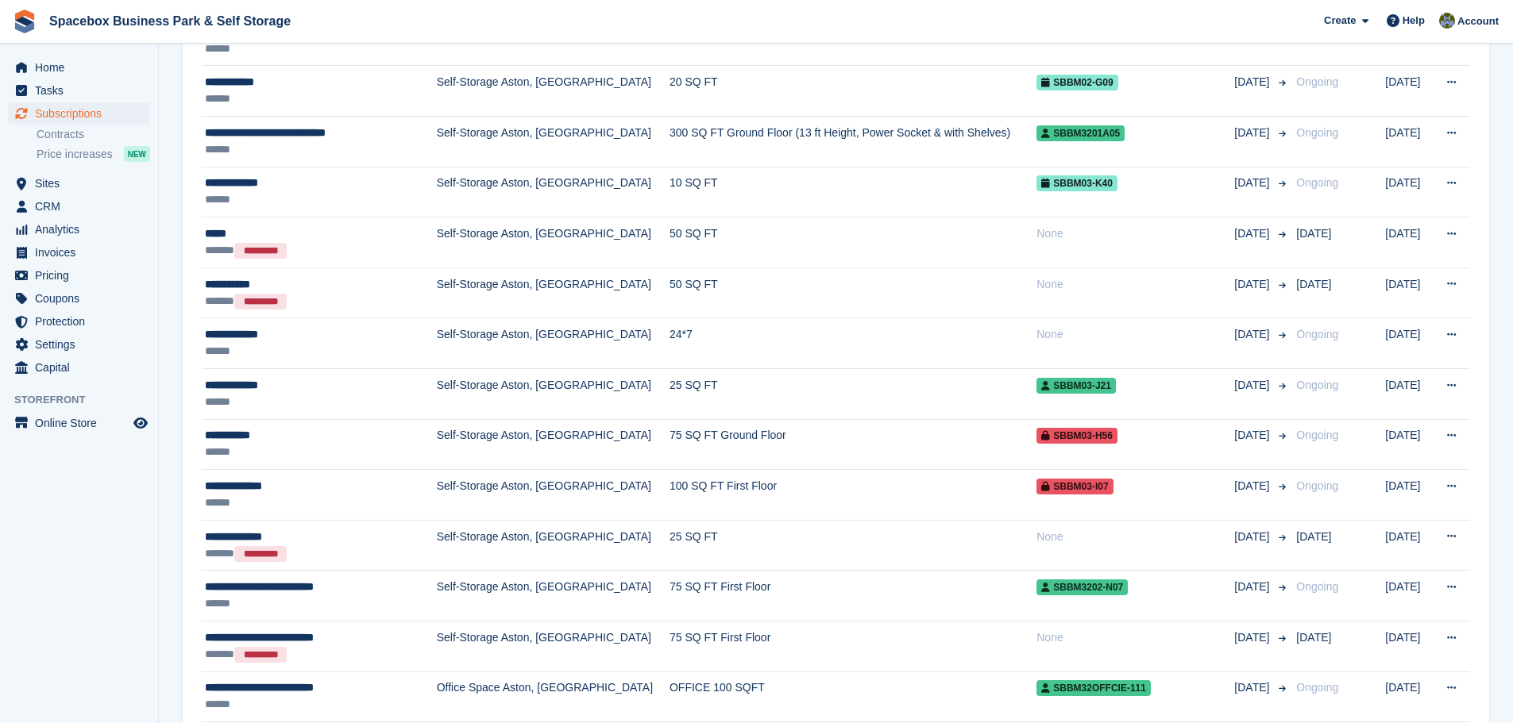
scroll to position [318, 0]
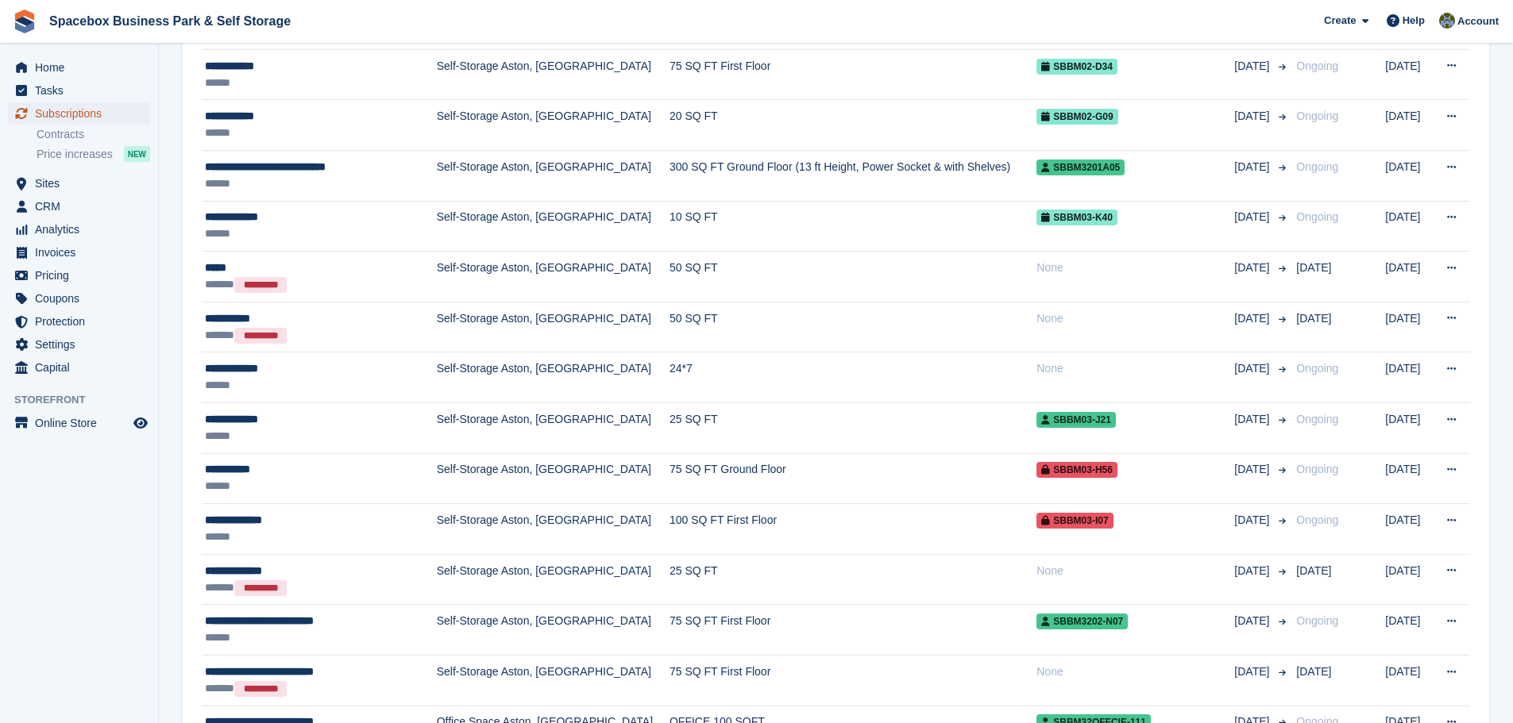
click at [105, 114] on span "Subscriptions" at bounding box center [82, 113] width 95 height 22
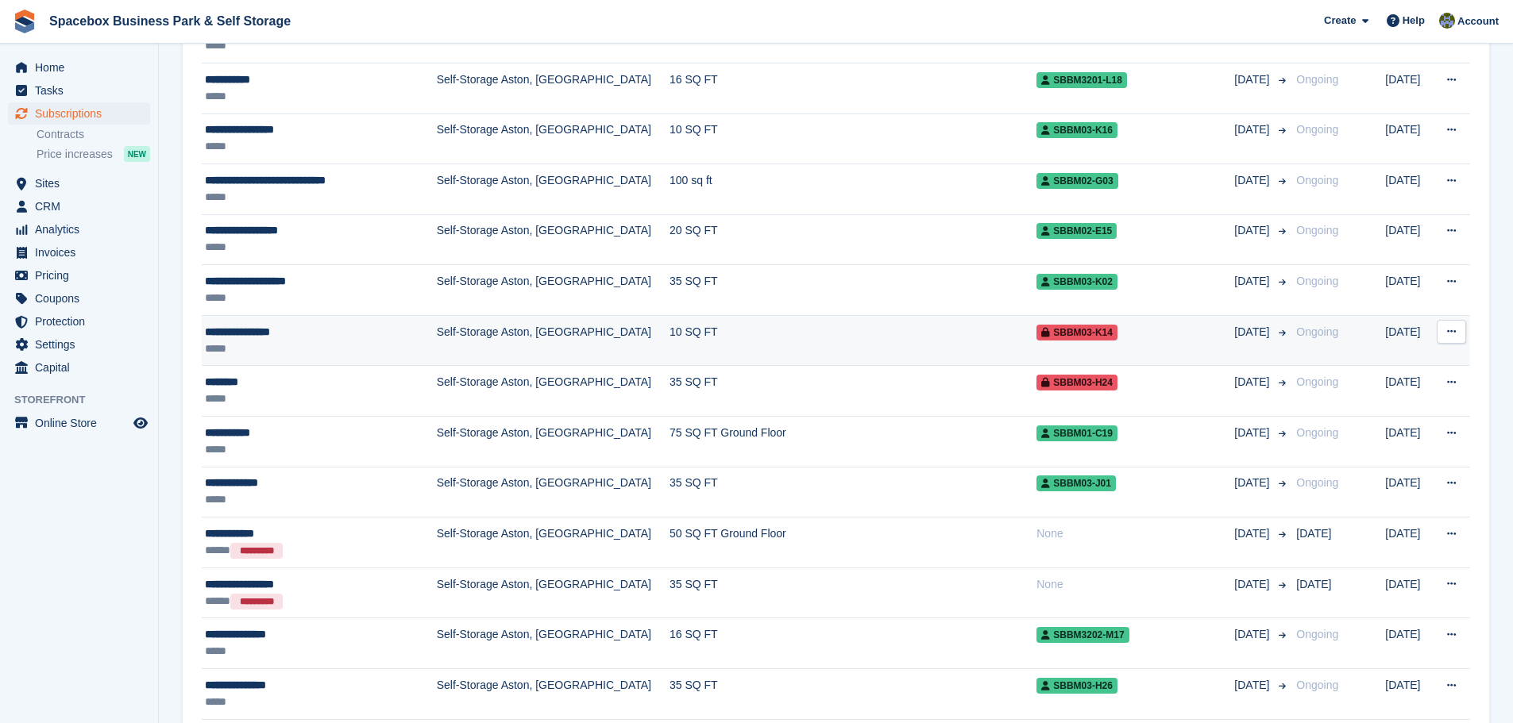
scroll to position [2146, 0]
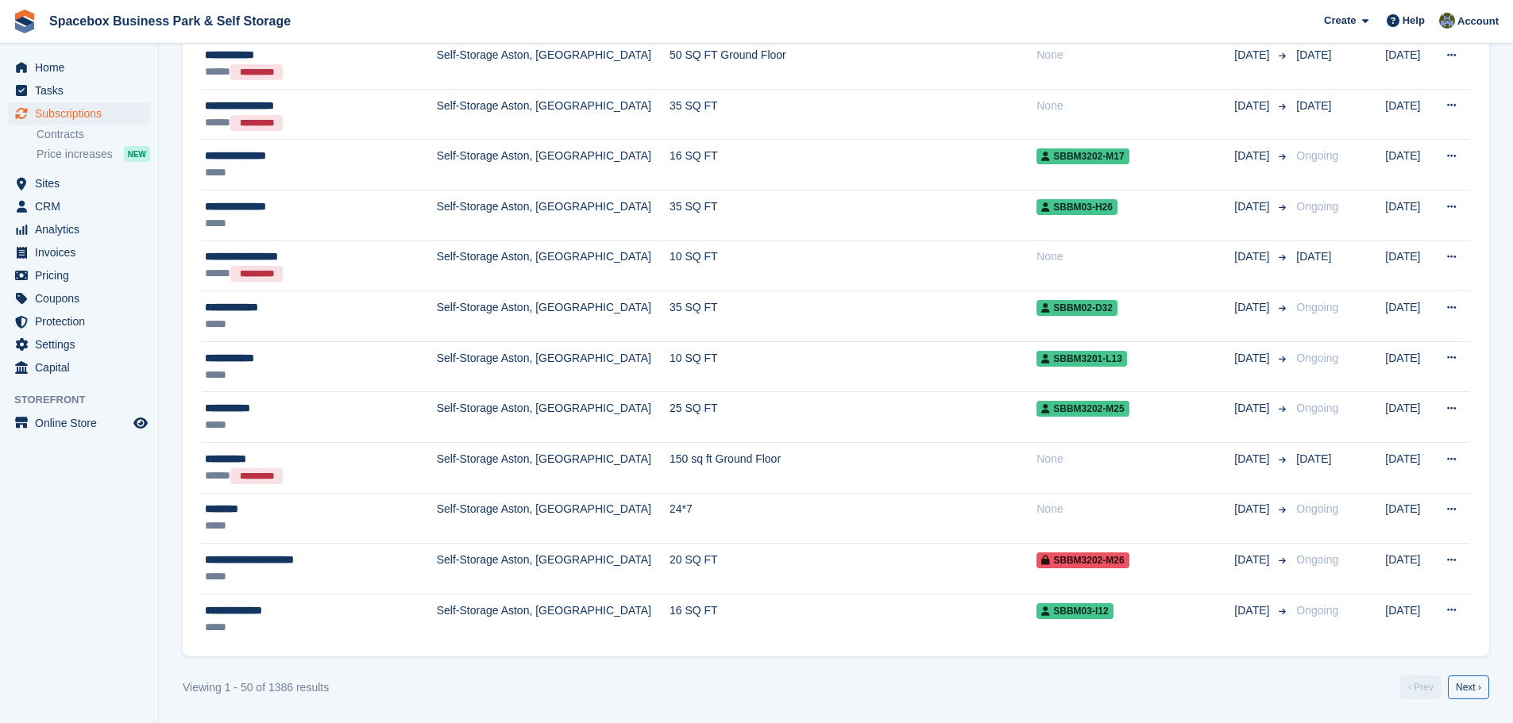
click at [1475, 686] on link "Next ›" at bounding box center [1468, 688] width 41 height 24
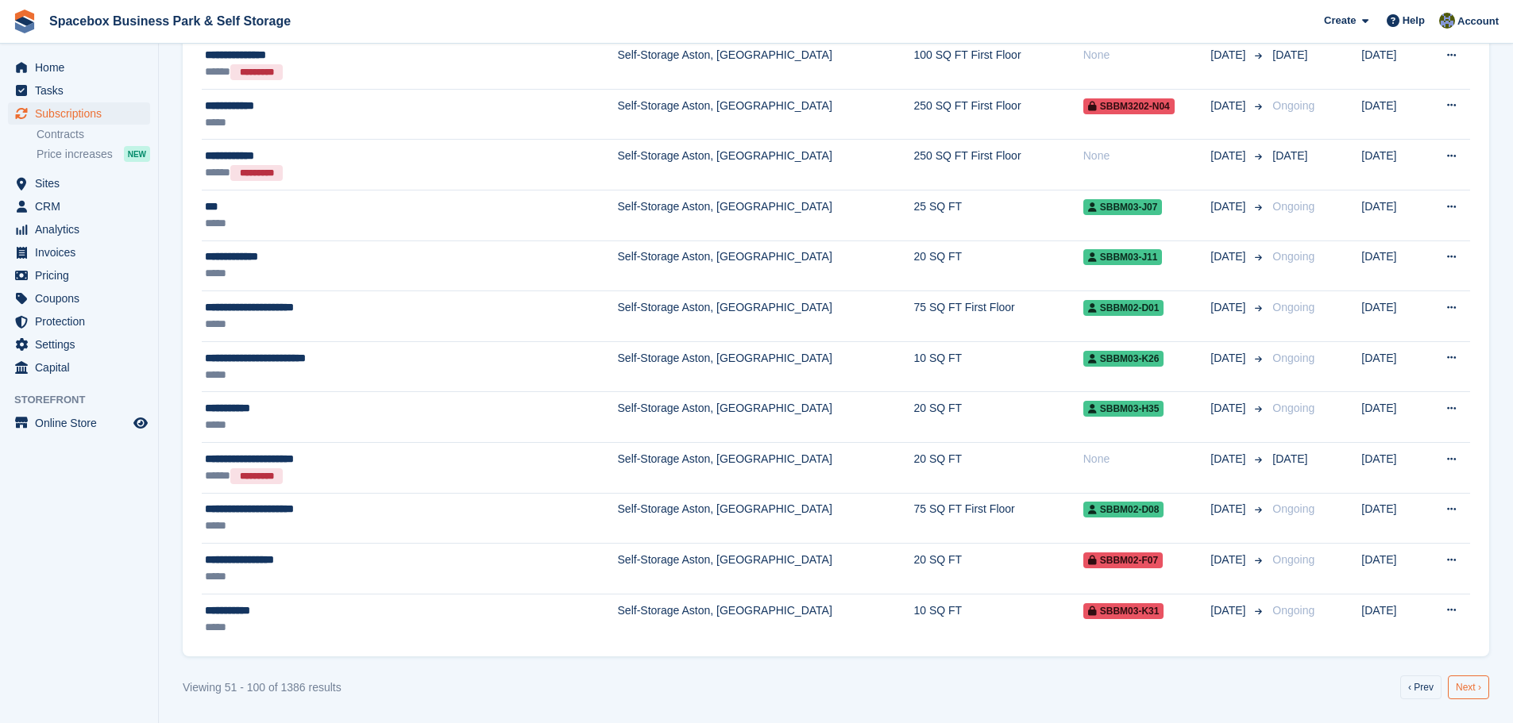
click at [1478, 676] on link "Next ›" at bounding box center [1468, 688] width 41 height 24
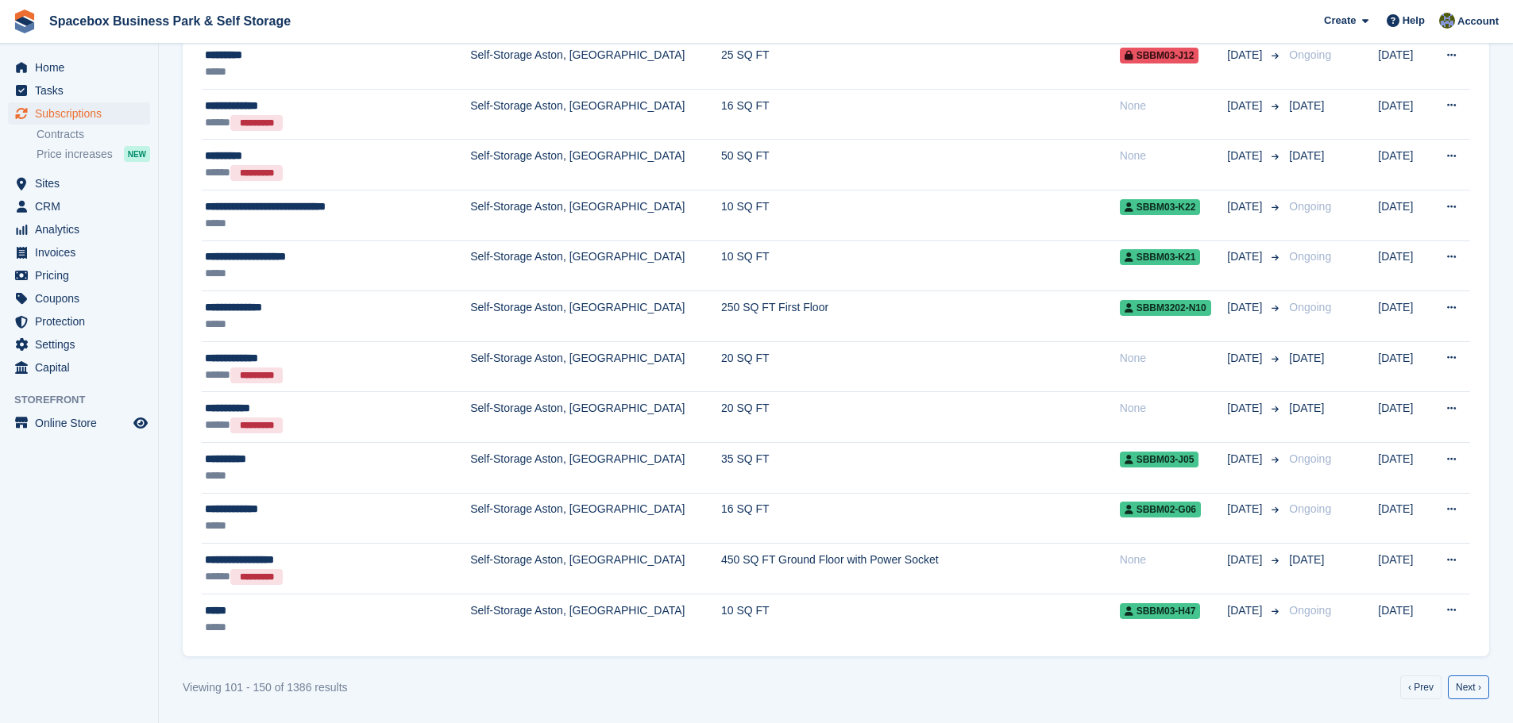
click at [1478, 676] on link "Next ›" at bounding box center [1468, 688] width 41 height 24
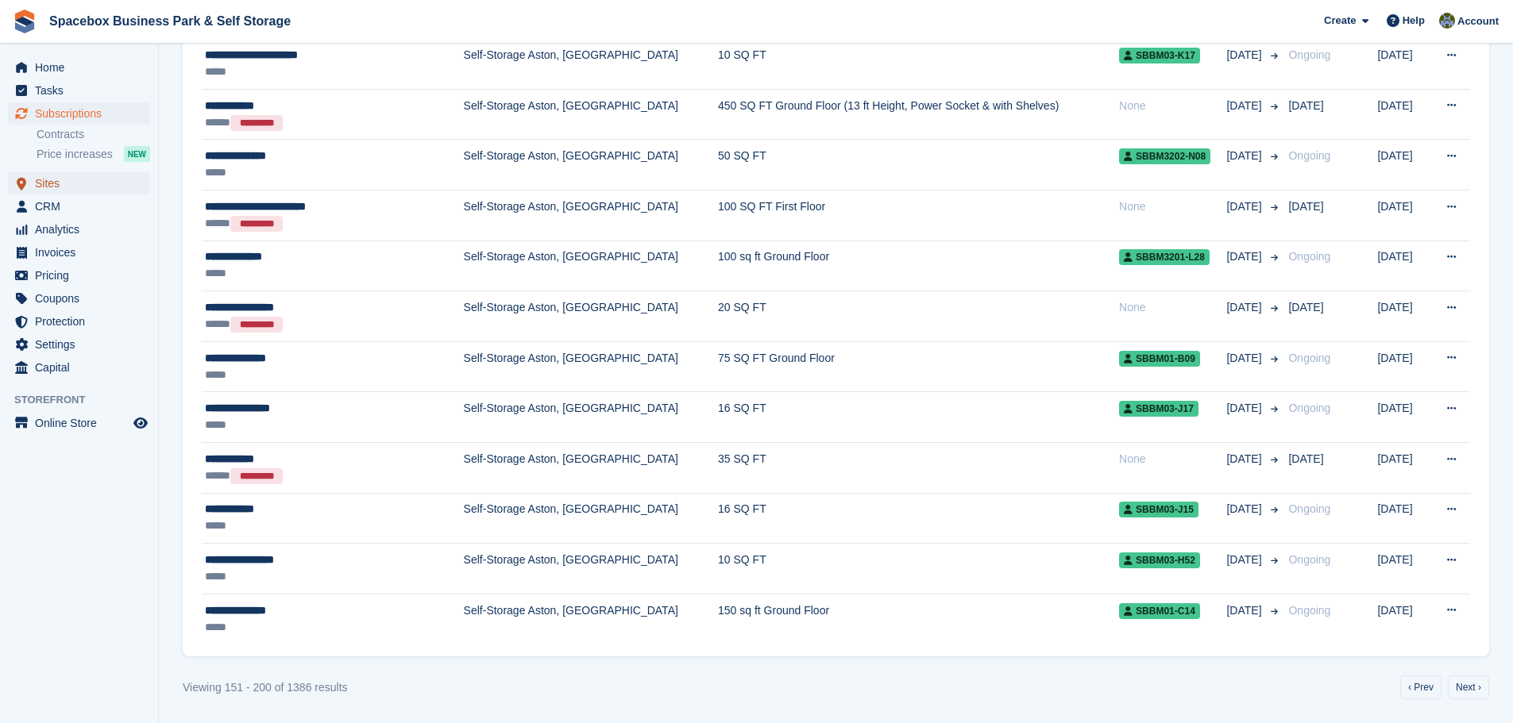
click at [79, 183] on span "Sites" at bounding box center [82, 183] width 95 height 22
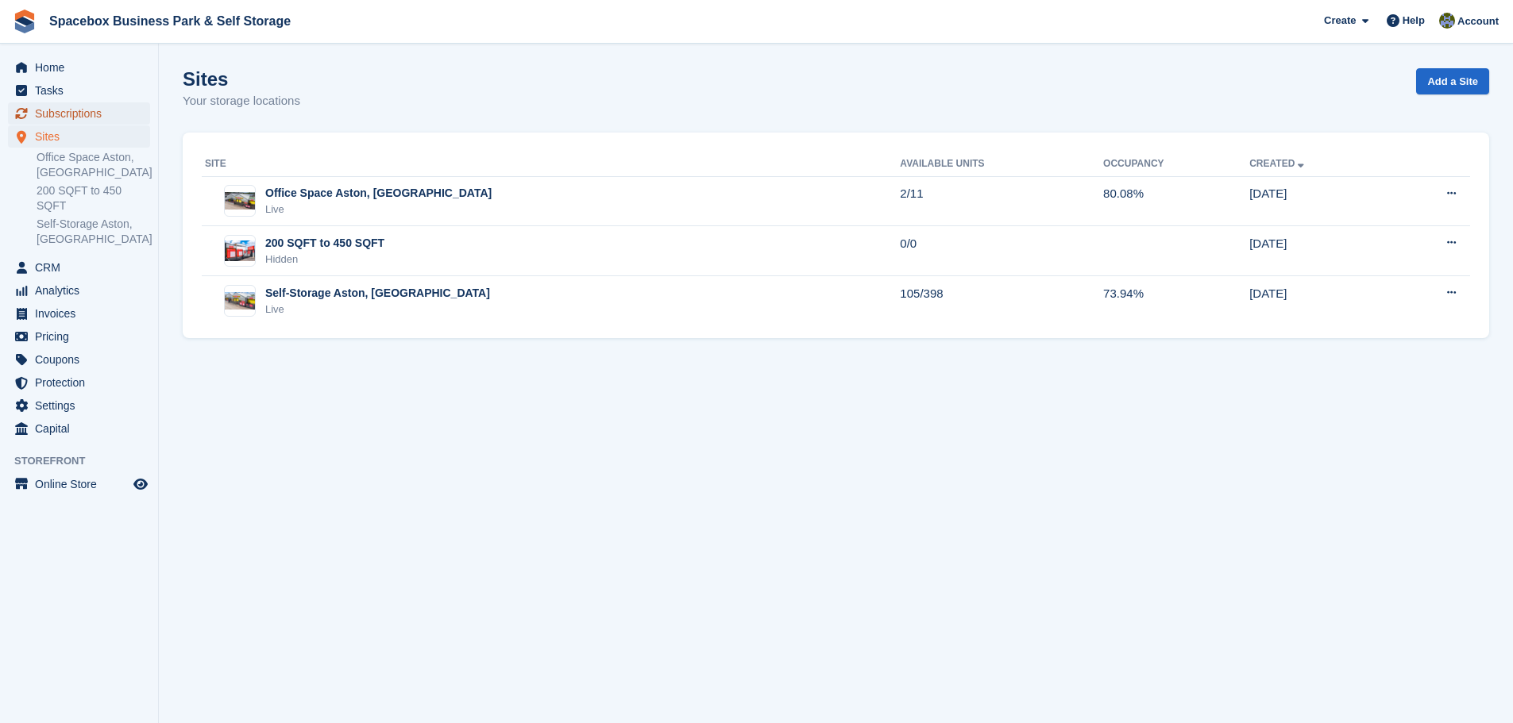
click at [88, 119] on span "Subscriptions" at bounding box center [82, 113] width 95 height 22
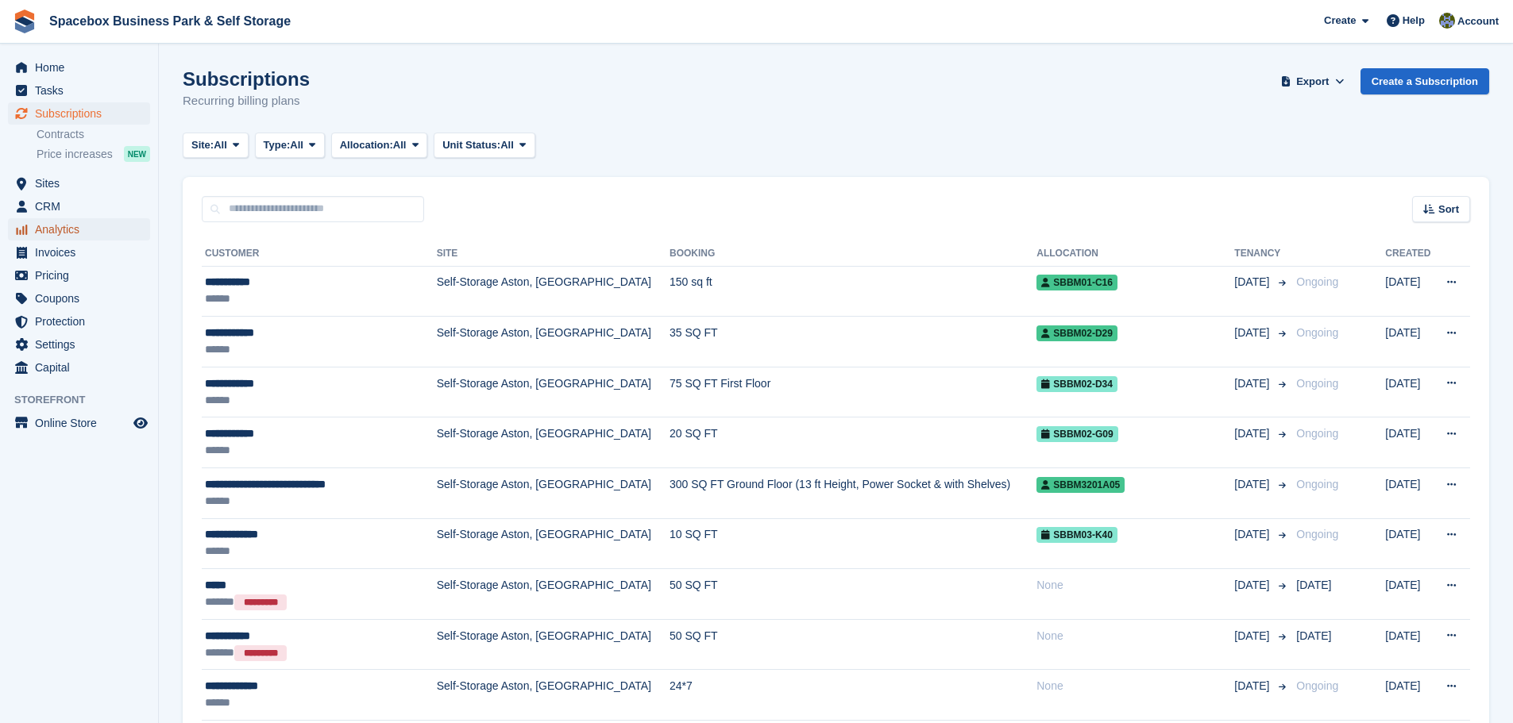
click at [71, 229] on span "Analytics" at bounding box center [82, 229] width 95 height 22
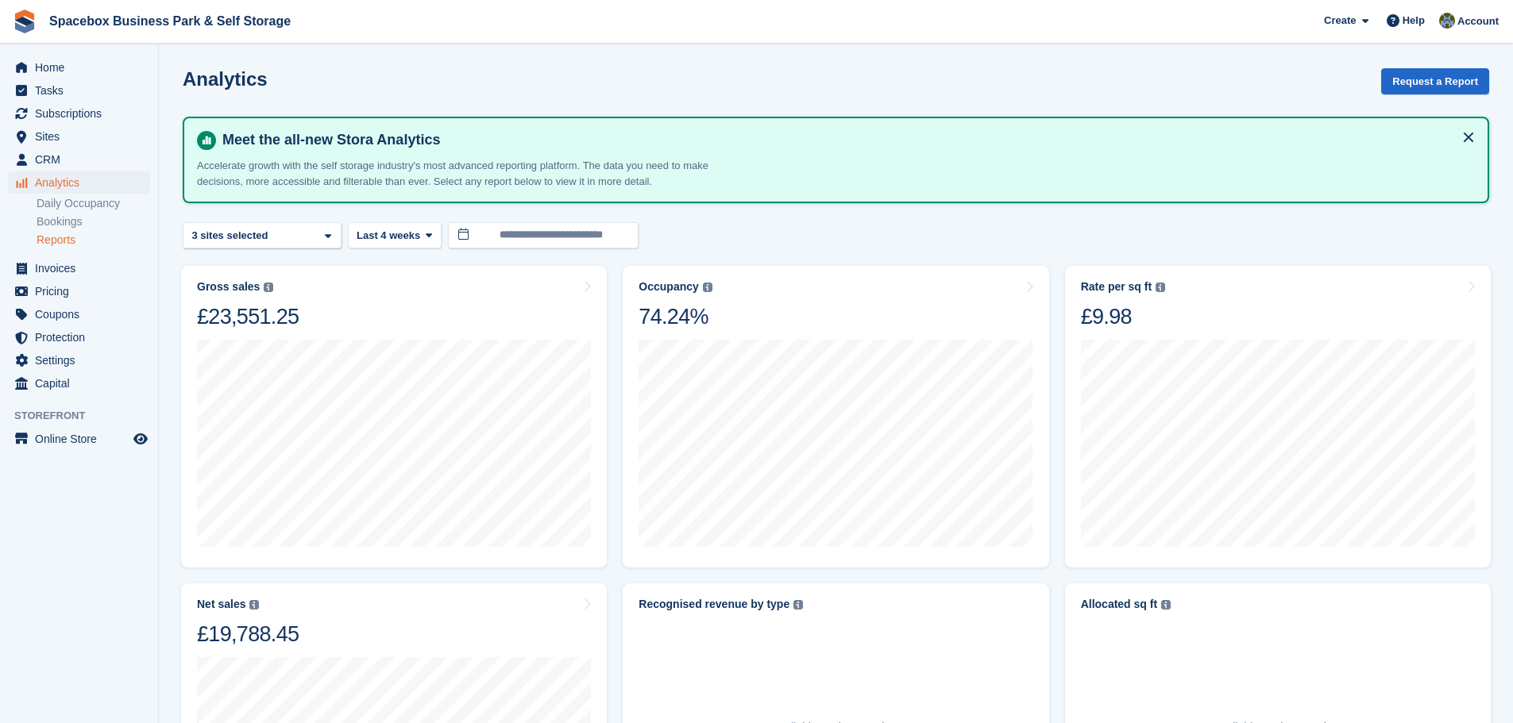
click at [66, 235] on link "Reports" at bounding box center [94, 240] width 114 height 15
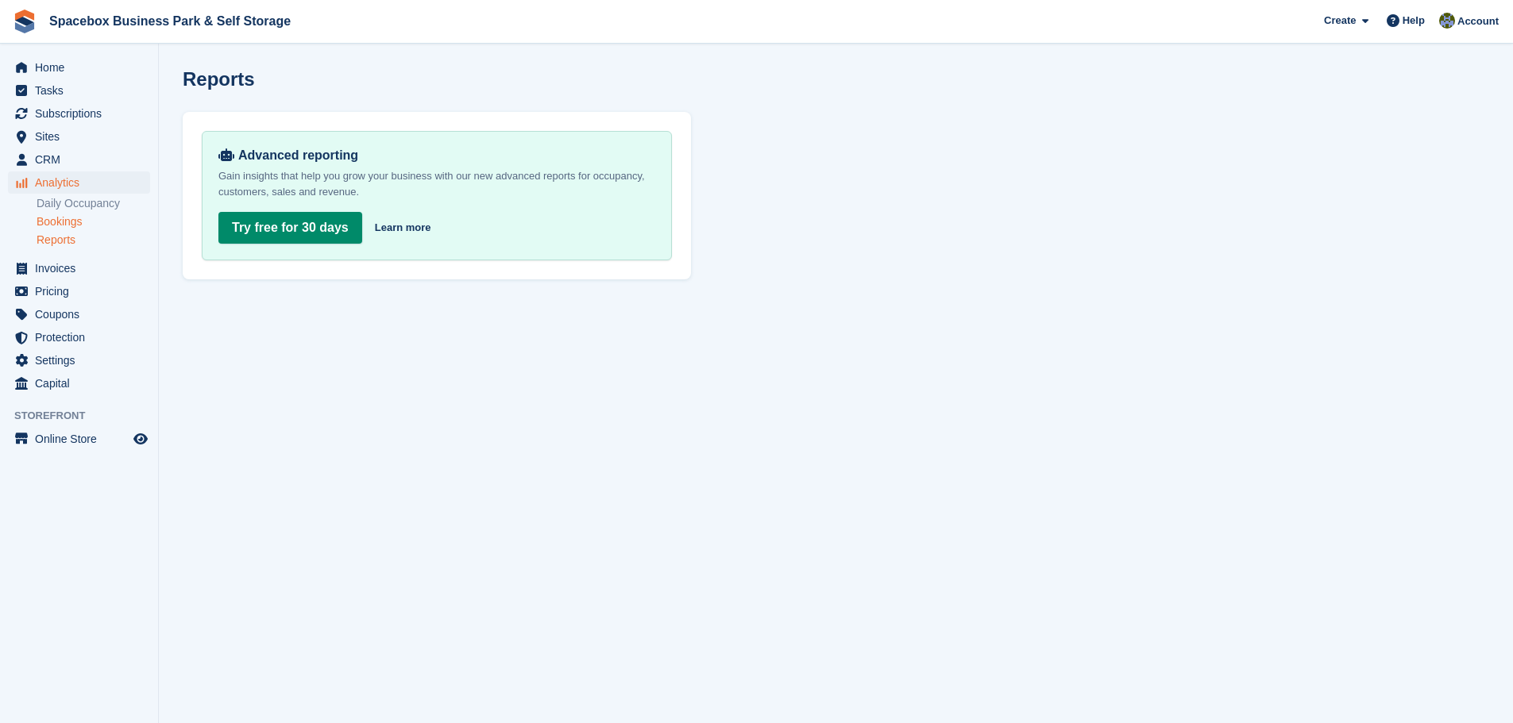
click at [66, 222] on link "Bookings" at bounding box center [94, 221] width 114 height 15
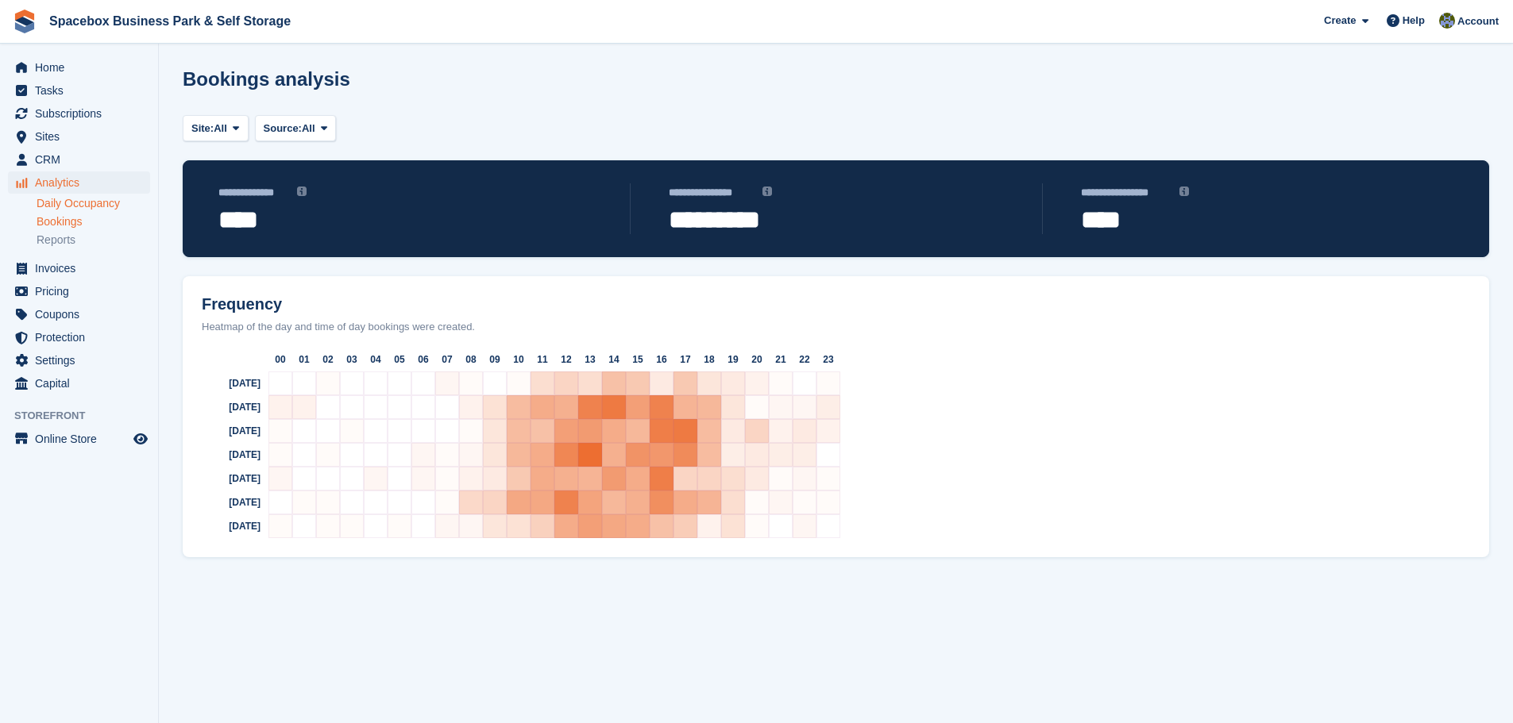
click at [70, 206] on link "Daily Occupancy" at bounding box center [94, 203] width 114 height 15
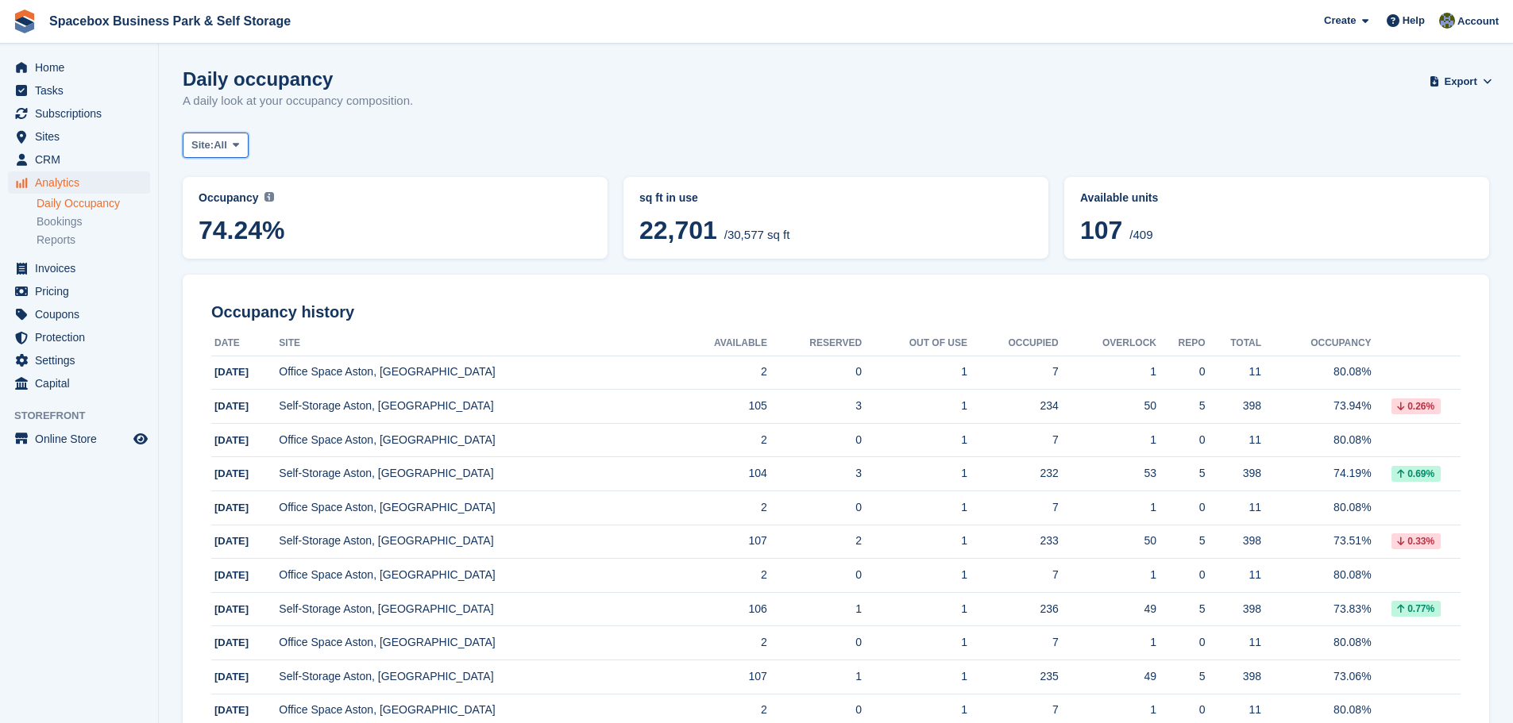
click at [229, 148] on button "Site: All" at bounding box center [216, 146] width 66 height 26
click at [518, 138] on div "Site: All All Office Space Aston, [GEOGRAPHIC_DATA] 200 SQFT to 450 SQFT Self-S…" at bounding box center [836, 146] width 1306 height 26
click at [71, 134] on span "Sites" at bounding box center [82, 136] width 95 height 22
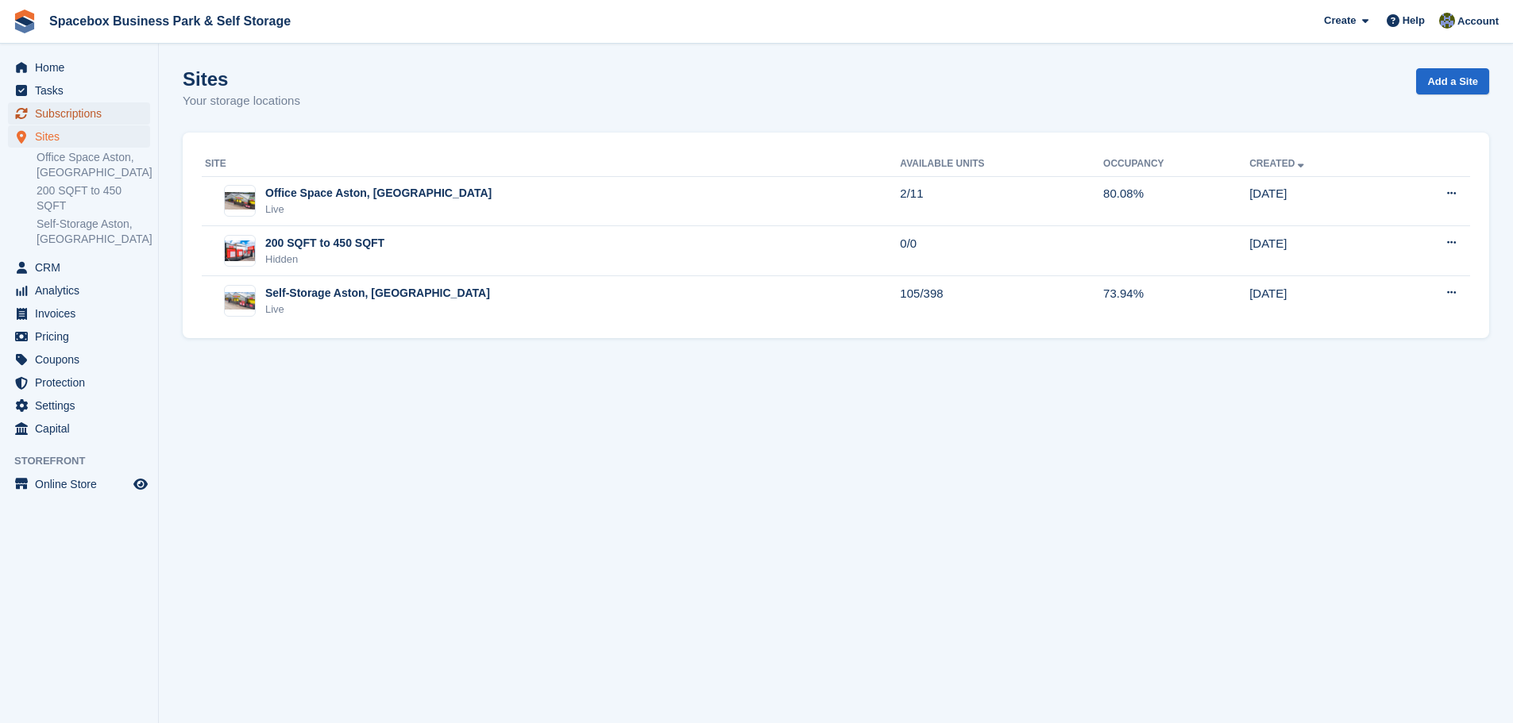
click at [52, 118] on span "Subscriptions" at bounding box center [82, 113] width 95 height 22
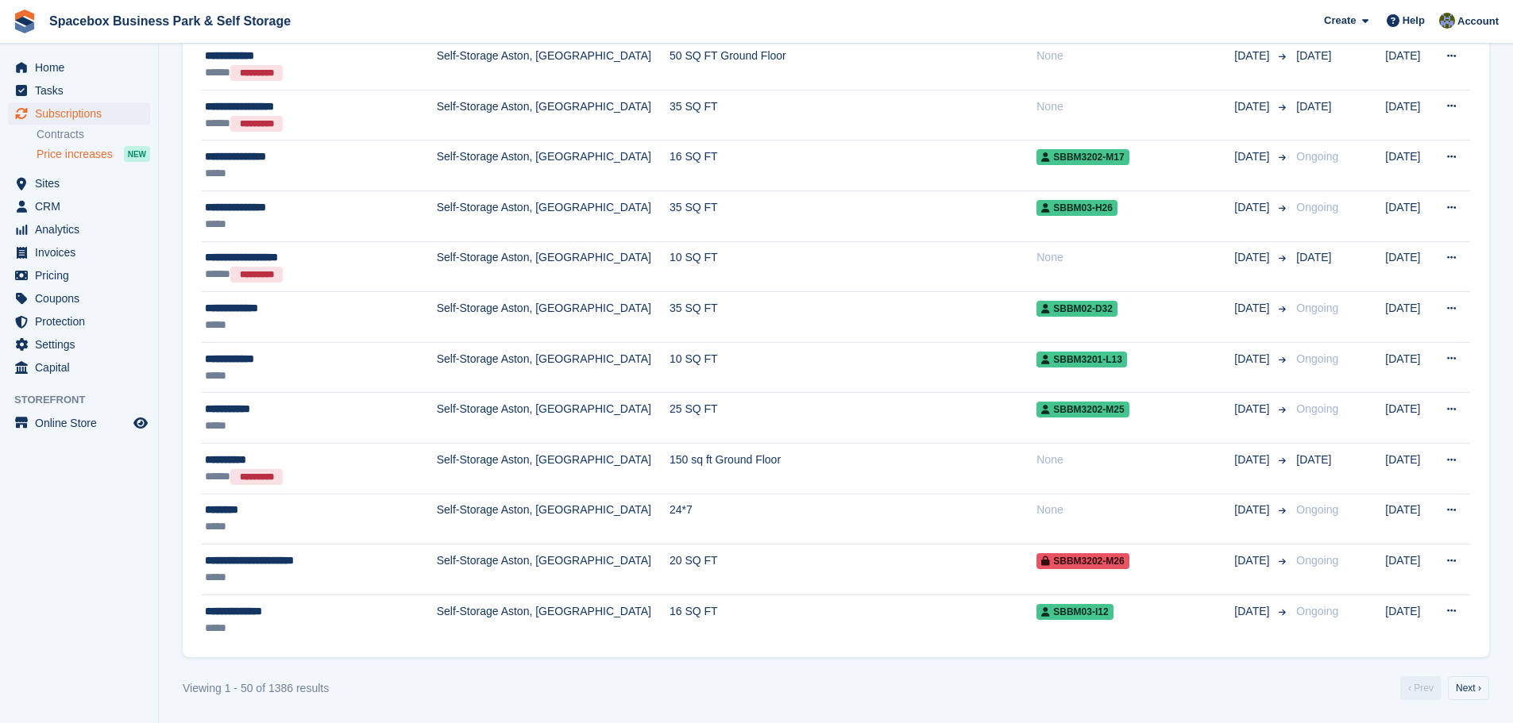
scroll to position [2146, 0]
click at [1479, 683] on link "Next ›" at bounding box center [1468, 688] width 41 height 24
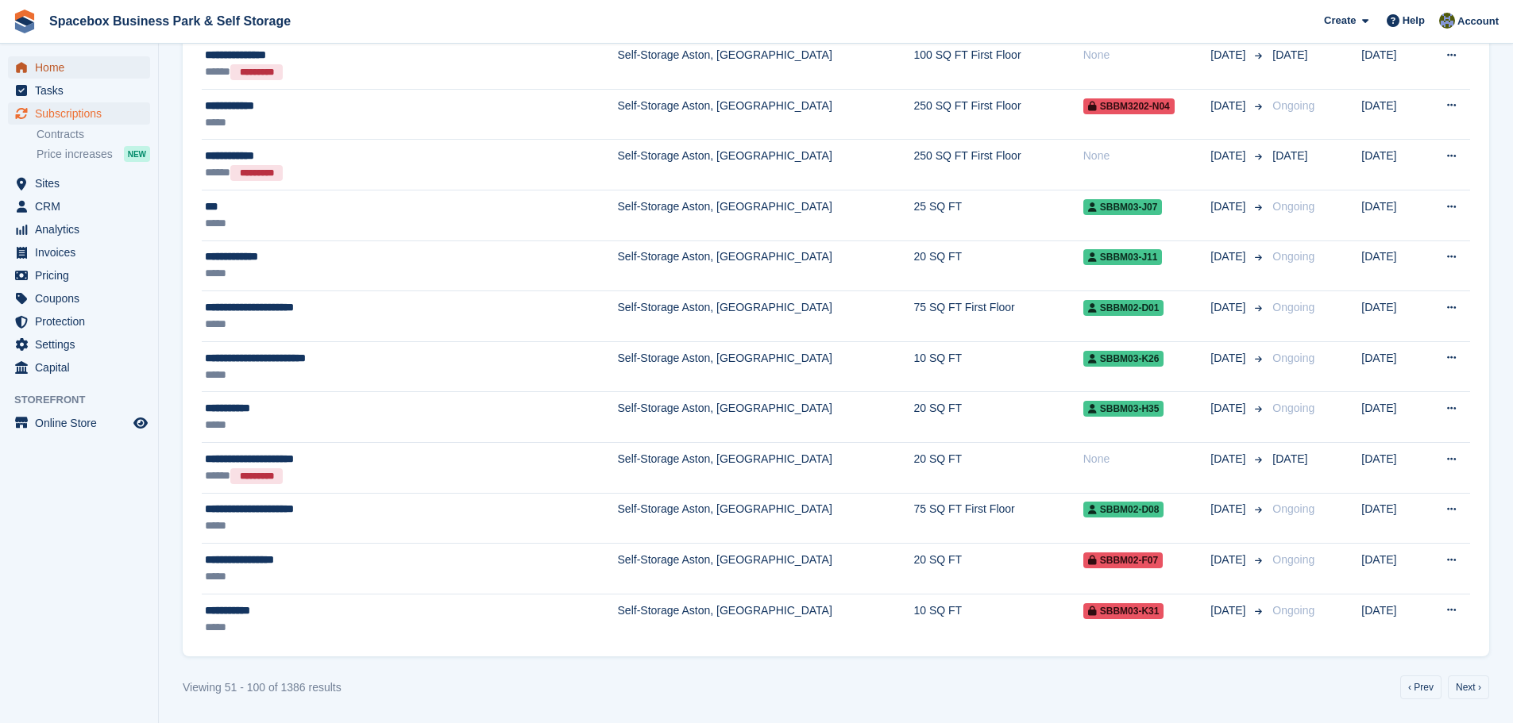
click at [78, 68] on span "Home" at bounding box center [82, 67] width 95 height 22
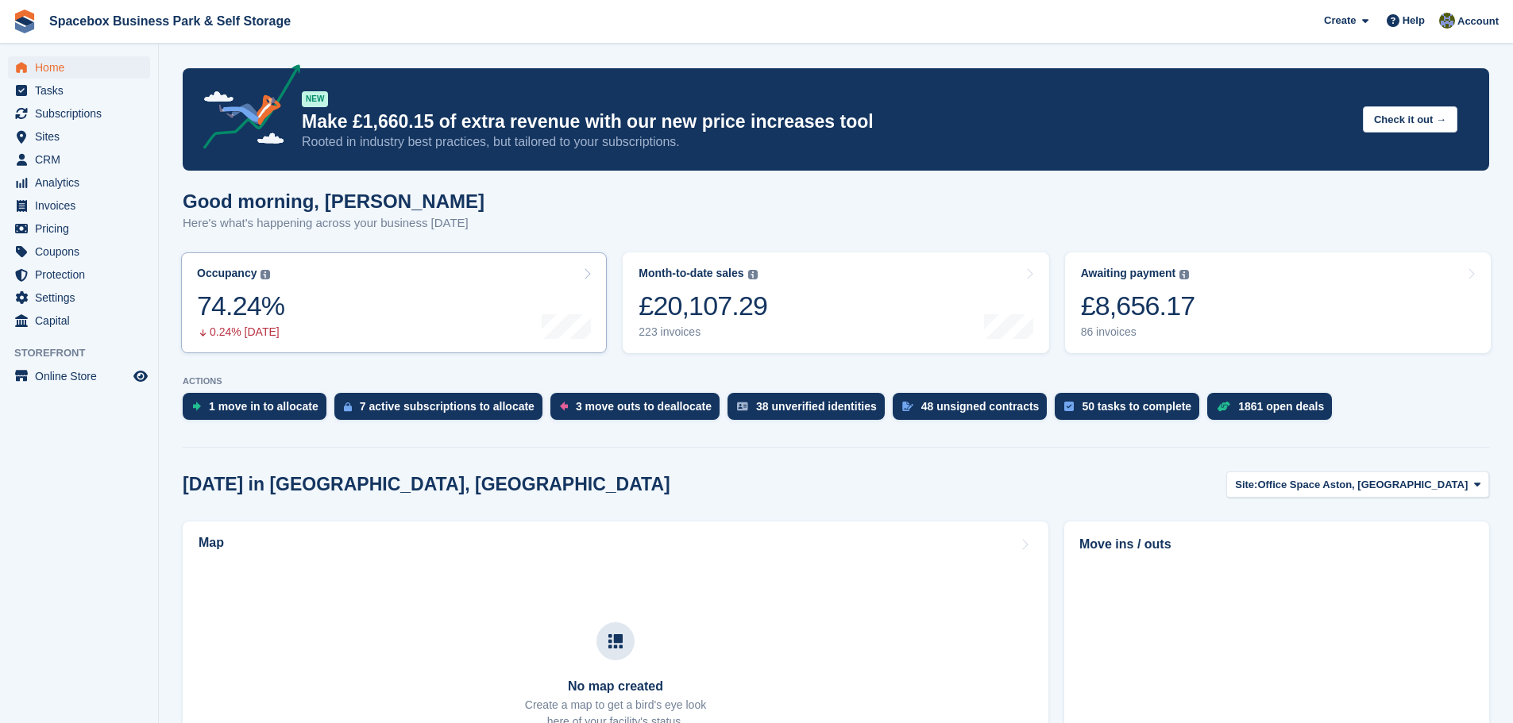
click at [352, 321] on link "Occupancy The percentage of all currently allocated units in terms of area. Inc…" at bounding box center [394, 303] width 426 height 101
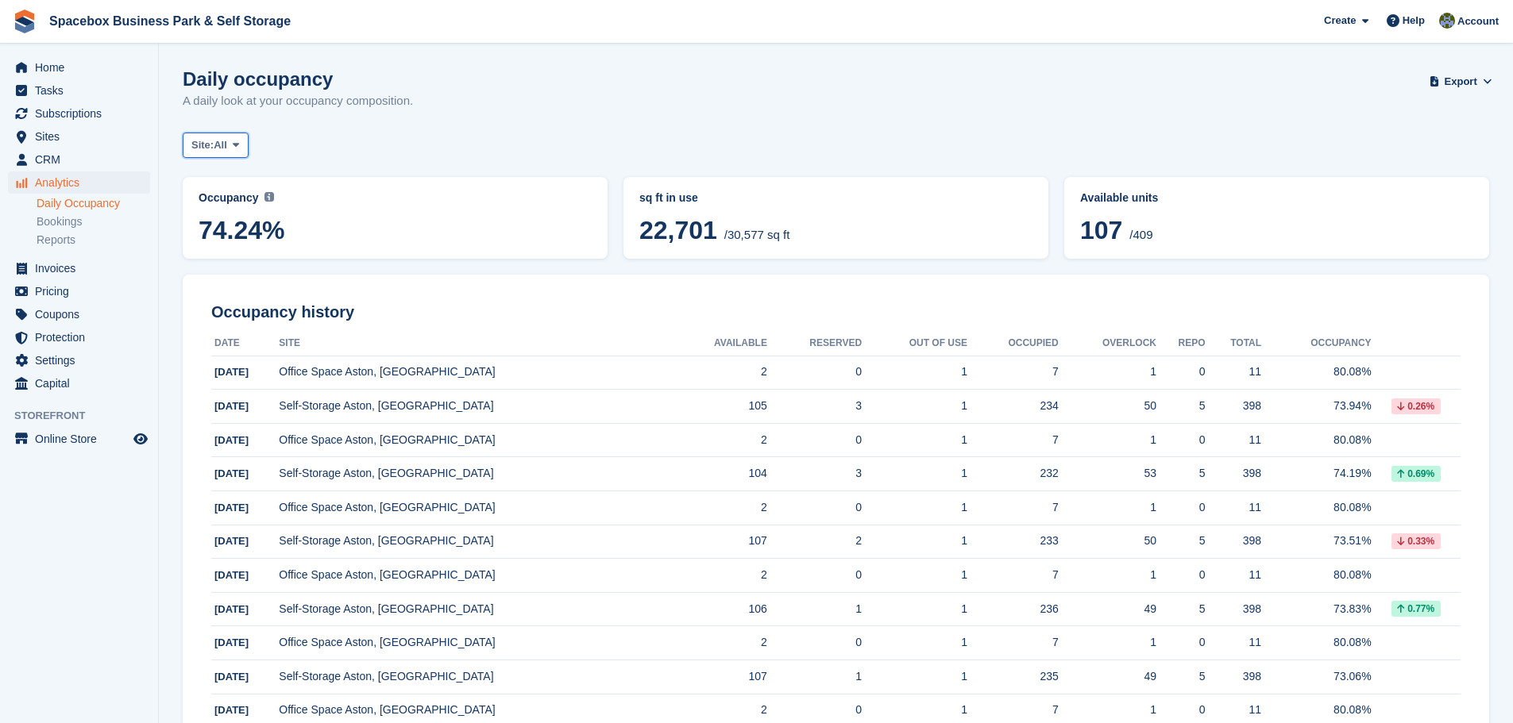
click at [233, 133] on button "Site: All" at bounding box center [216, 146] width 66 height 26
